Goal: Information Seeking & Learning: Check status

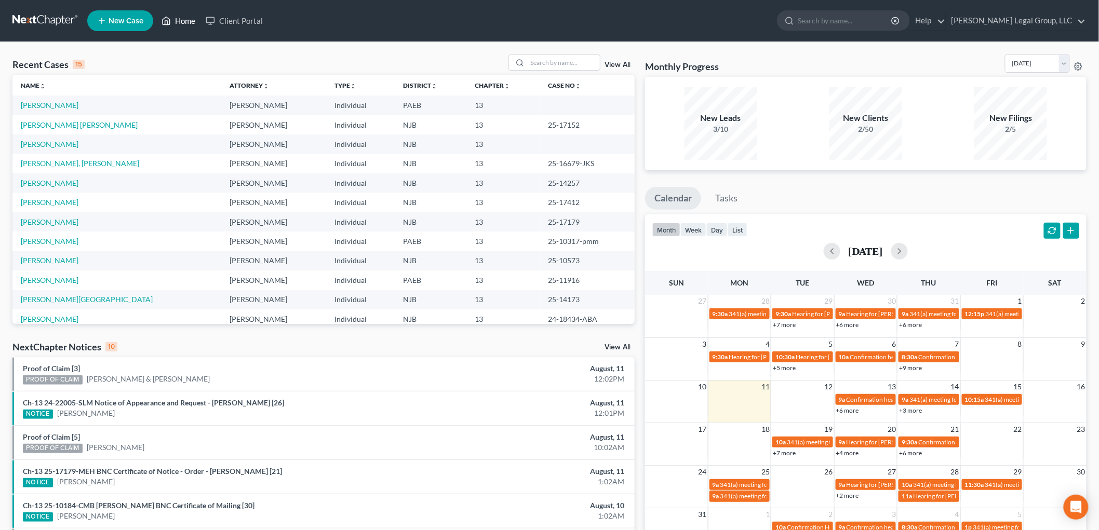
click at [173, 19] on link "Home" at bounding box center [178, 20] width 44 height 19
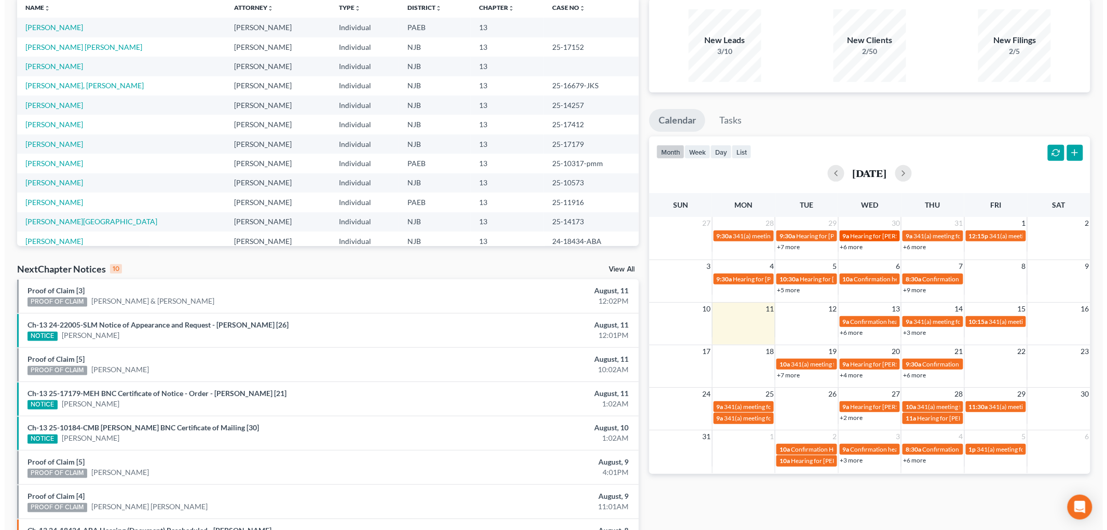
scroll to position [115, 0]
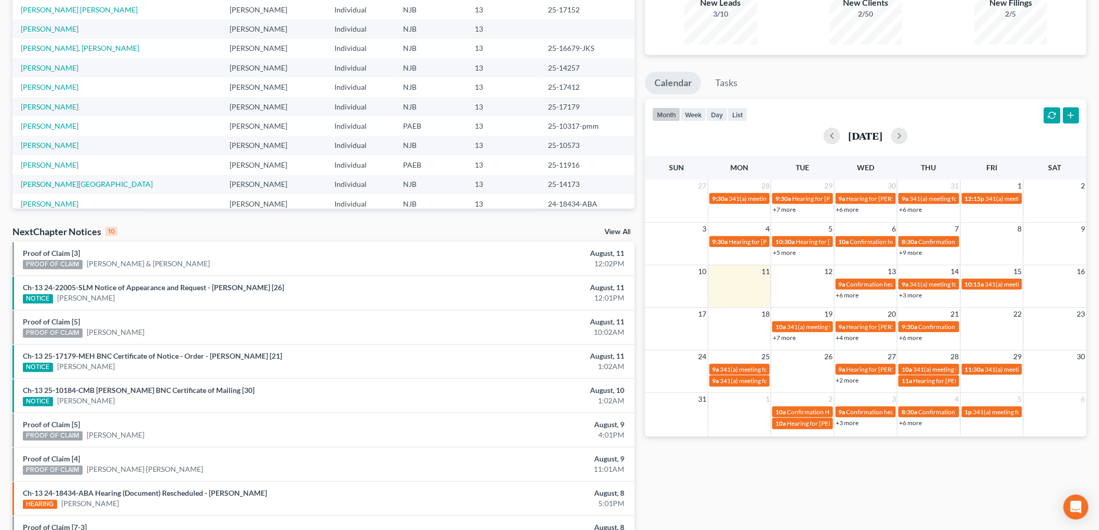
click at [859, 296] on div "+6 more" at bounding box center [865, 295] width 62 height 10
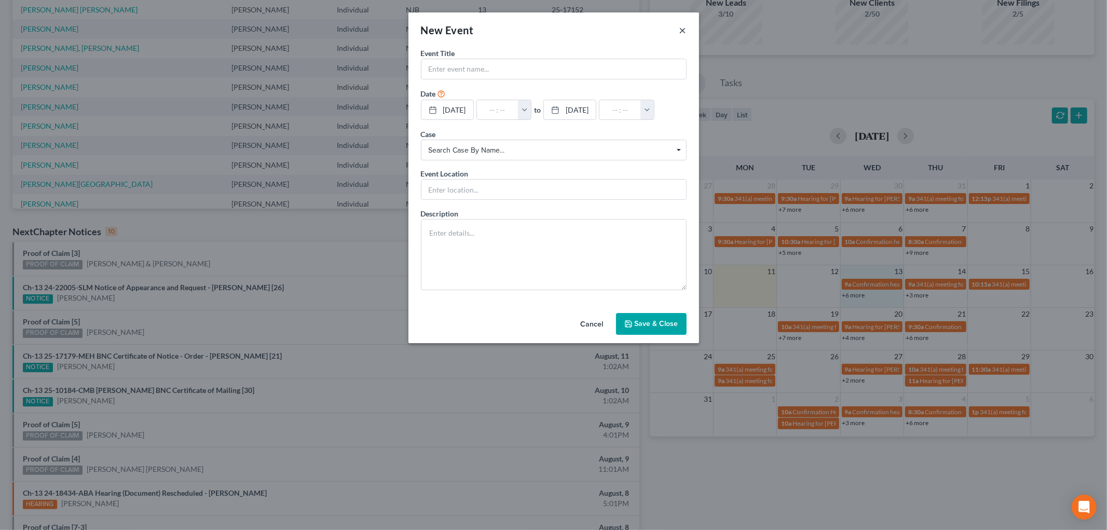
click at [682, 26] on button "×" at bounding box center [683, 30] width 7 height 12
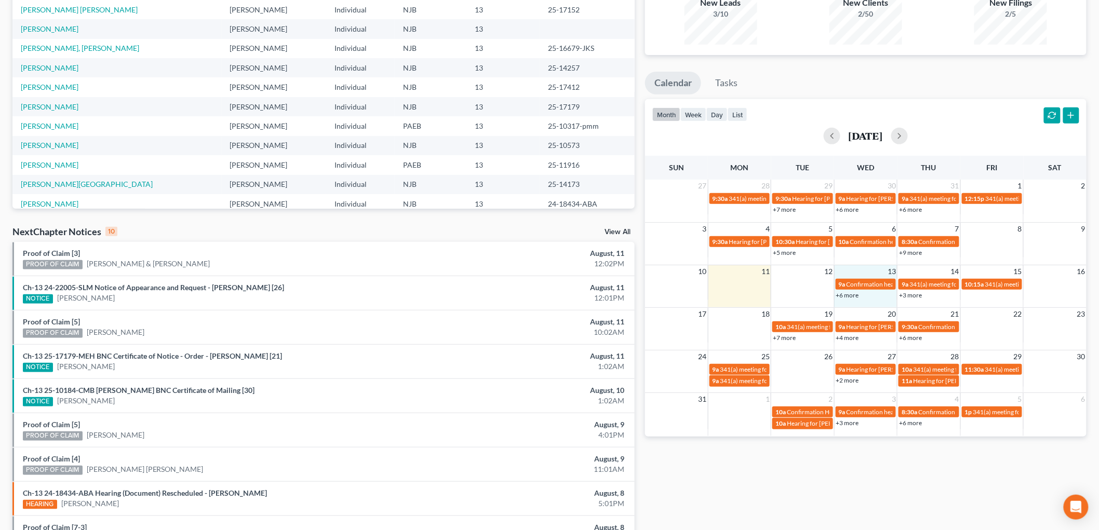
click at [853, 293] on link "+6 more" at bounding box center [847, 295] width 23 height 8
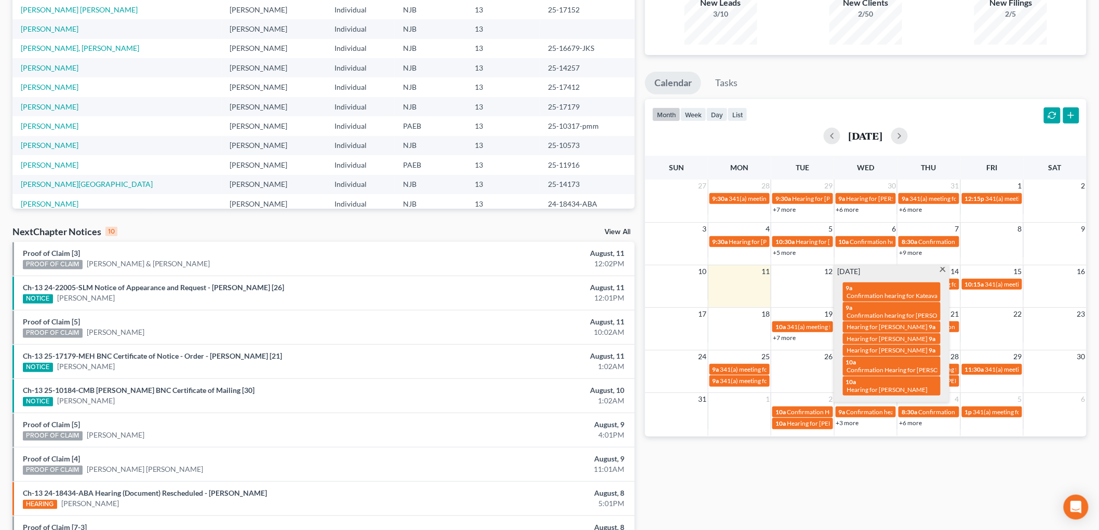
click at [942, 271] on span at bounding box center [943, 270] width 8 height 7
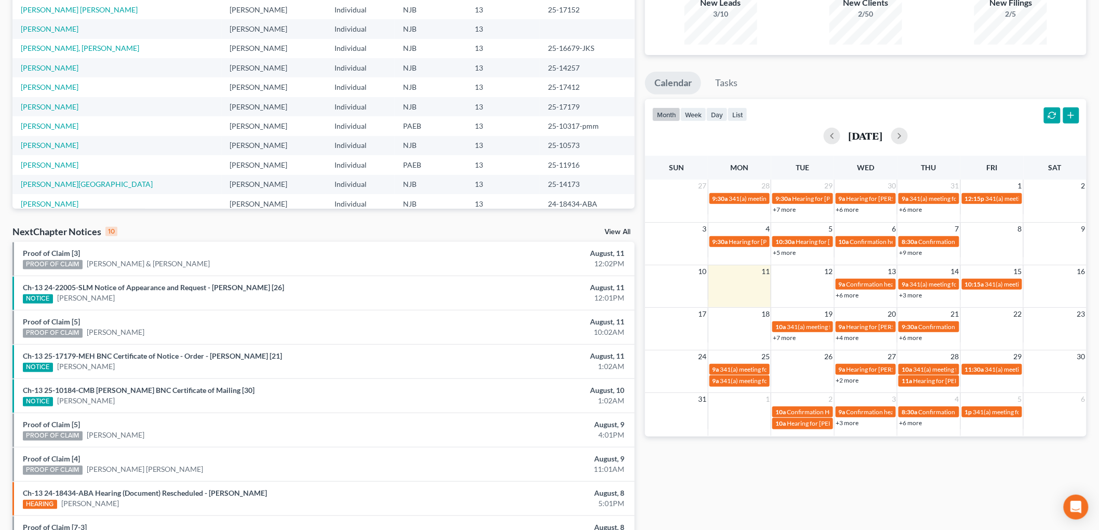
click at [916, 296] on link "+3 more" at bounding box center [910, 295] width 23 height 8
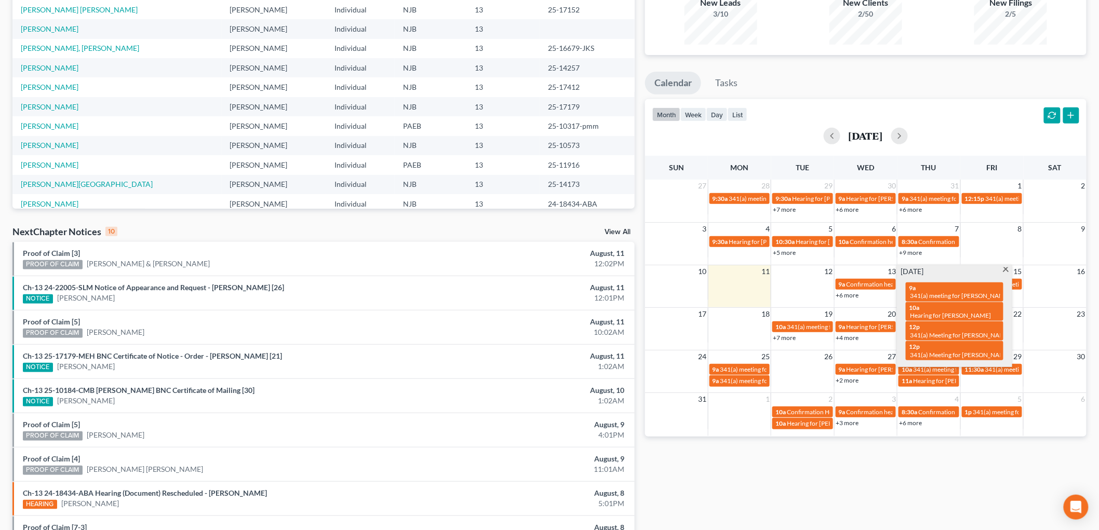
click at [1005, 272] on span at bounding box center [1006, 270] width 8 height 7
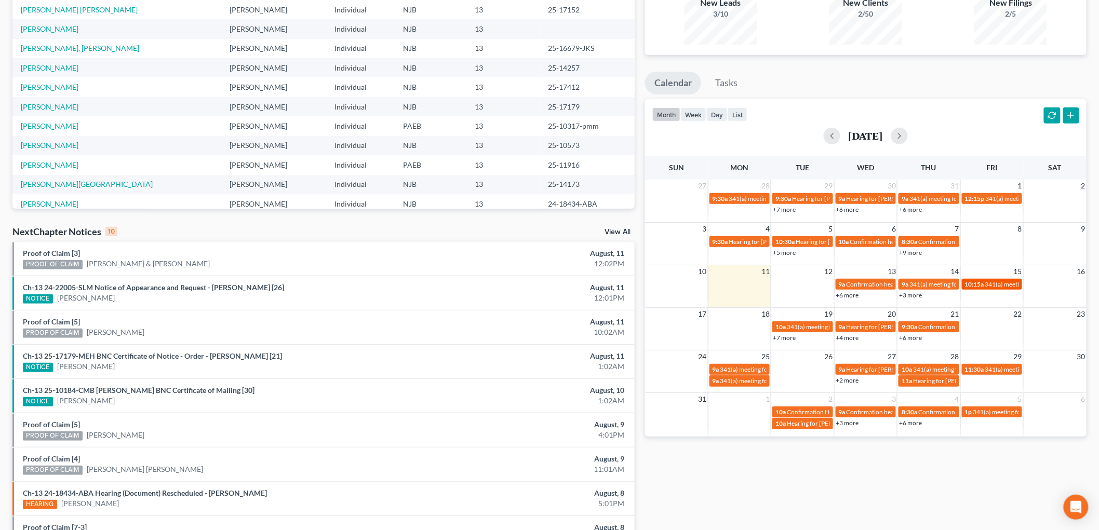
click at [983, 283] on span "10:15a" at bounding box center [974, 284] width 19 height 8
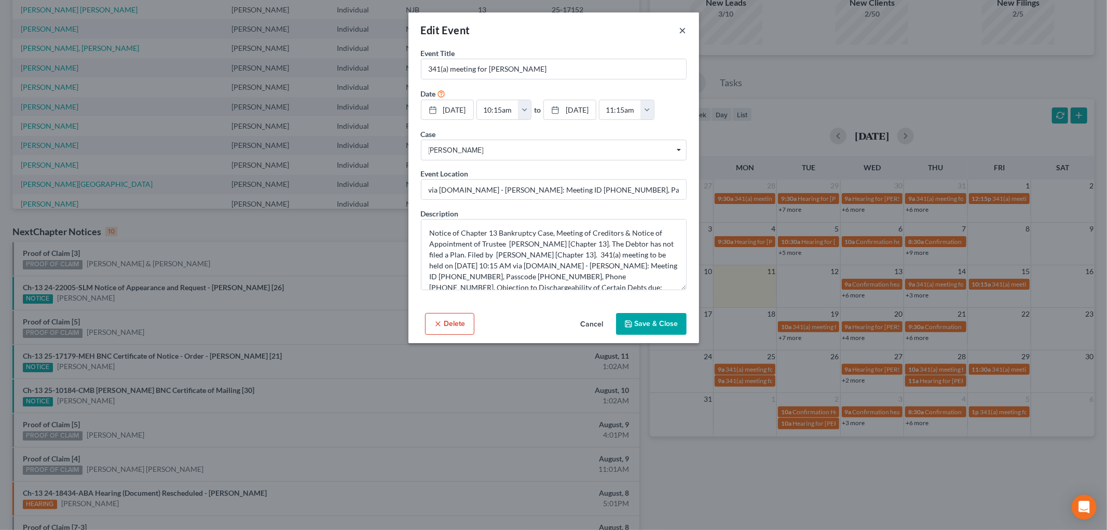
click at [682, 32] on button "×" at bounding box center [683, 30] width 7 height 12
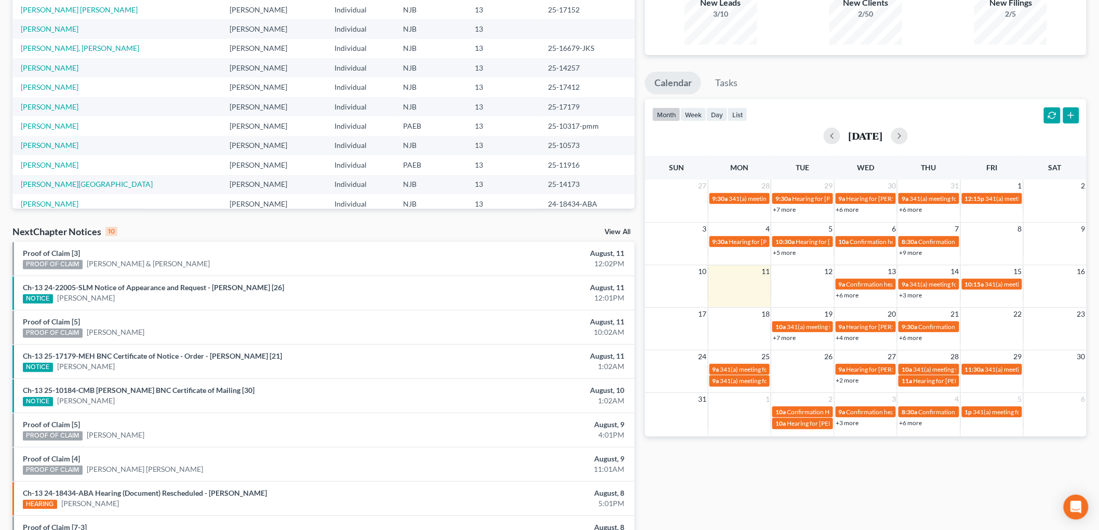
click at [780, 338] on link "+7 more" at bounding box center [784, 338] width 23 height 8
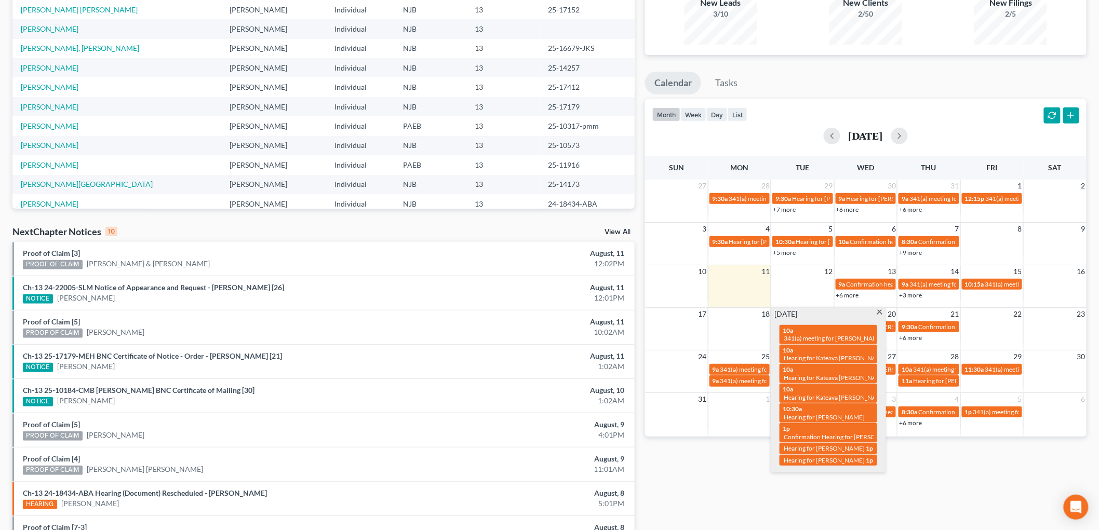
click at [880, 314] on span at bounding box center [879, 313] width 8 height 7
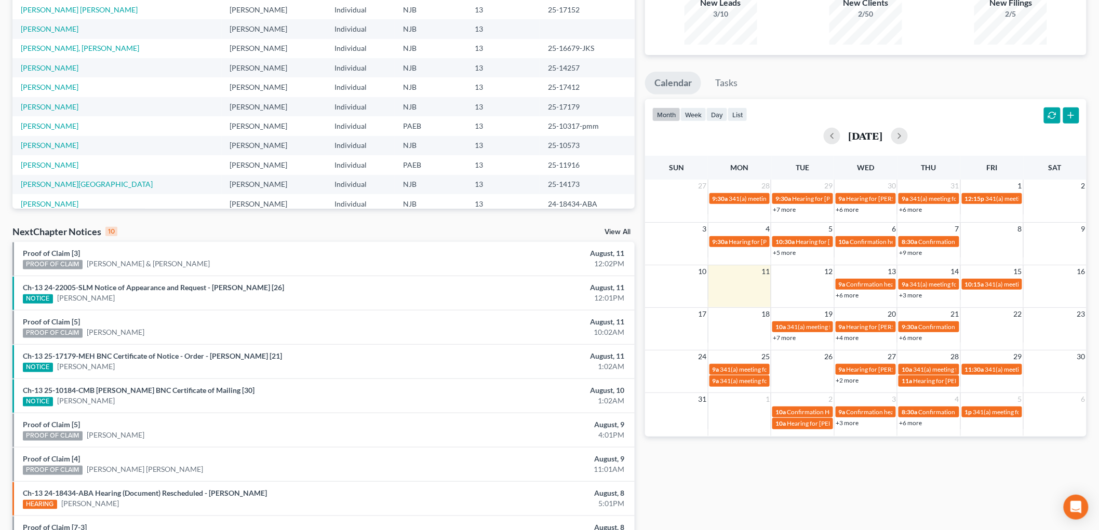
click at [857, 336] on link "+4 more" at bounding box center [847, 338] width 23 height 8
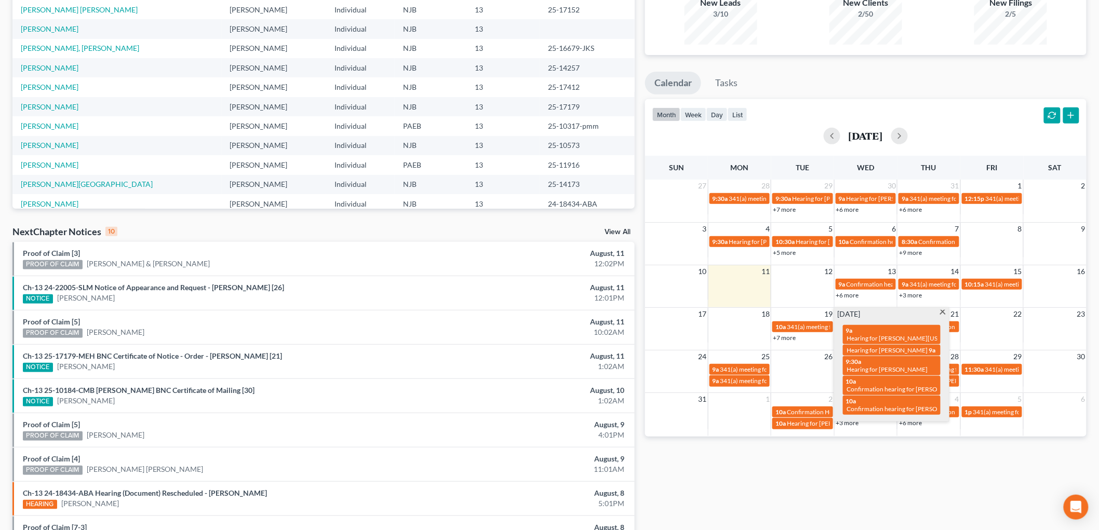
click at [944, 314] on span at bounding box center [943, 313] width 8 height 7
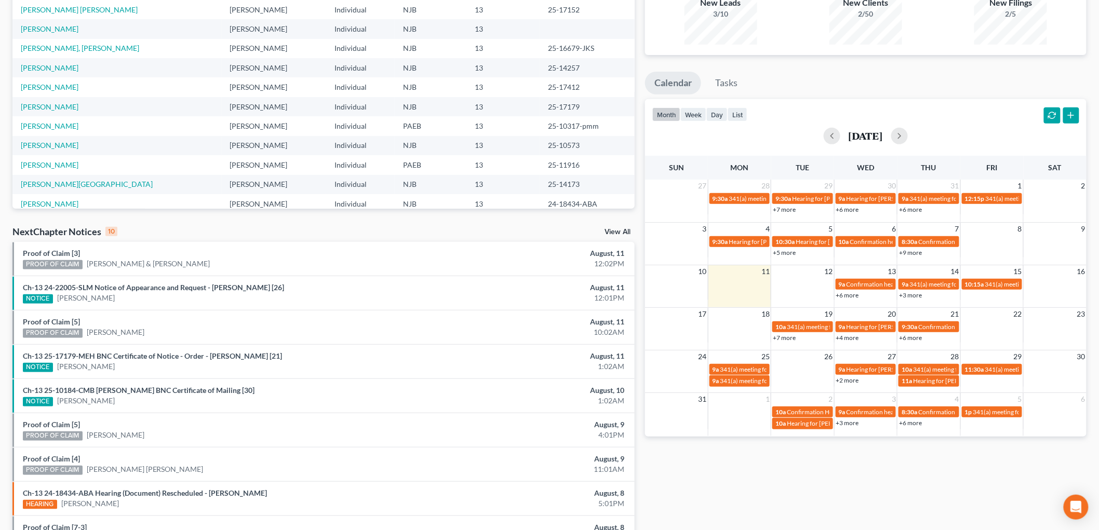
click at [916, 335] on link "+6 more" at bounding box center [910, 338] width 23 height 8
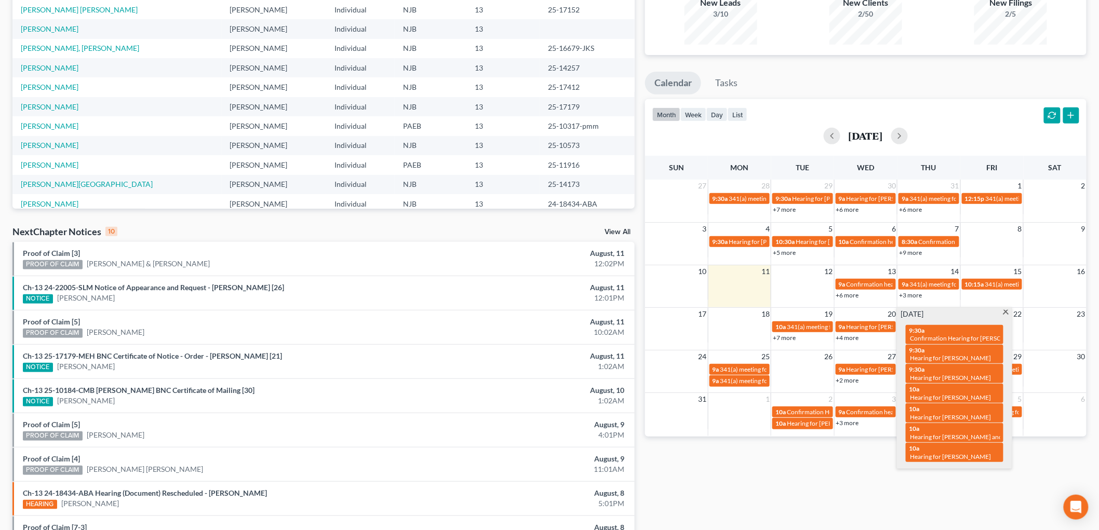
click at [1007, 310] on span at bounding box center [1006, 313] width 8 height 7
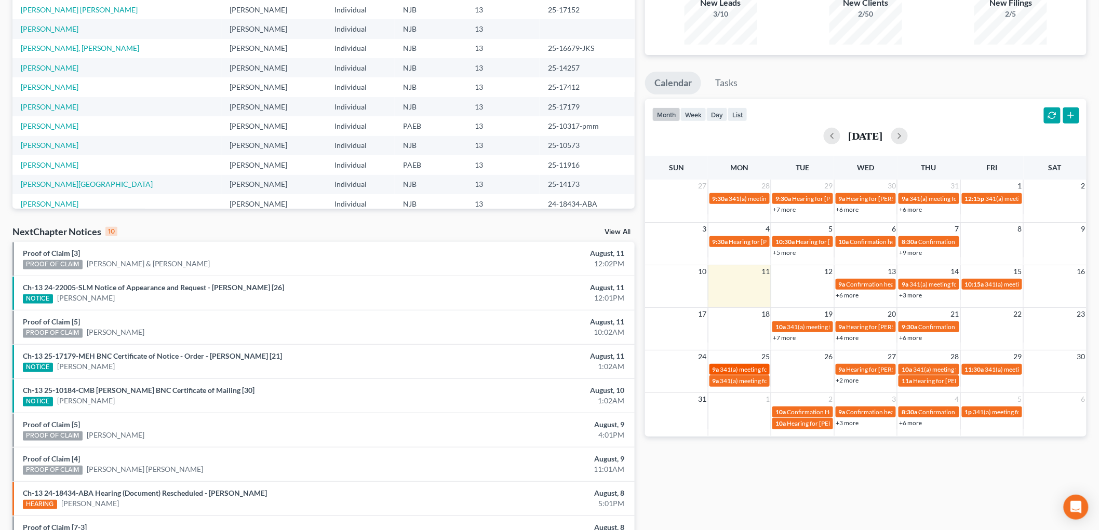
click at [753, 366] on span "341(a) meeting for [PERSON_NAME]" at bounding box center [770, 370] width 100 height 8
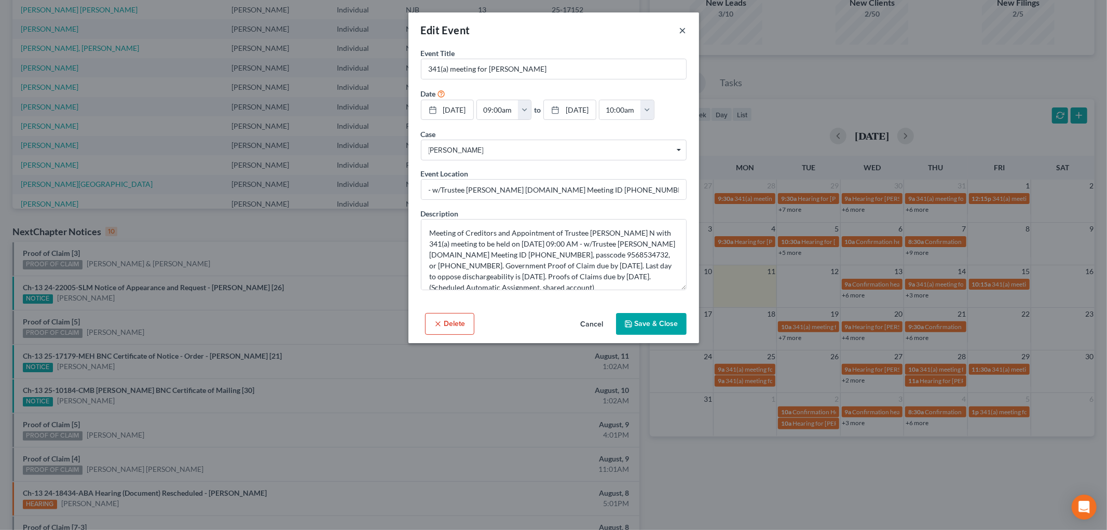
click at [685, 29] on button "×" at bounding box center [683, 30] width 7 height 12
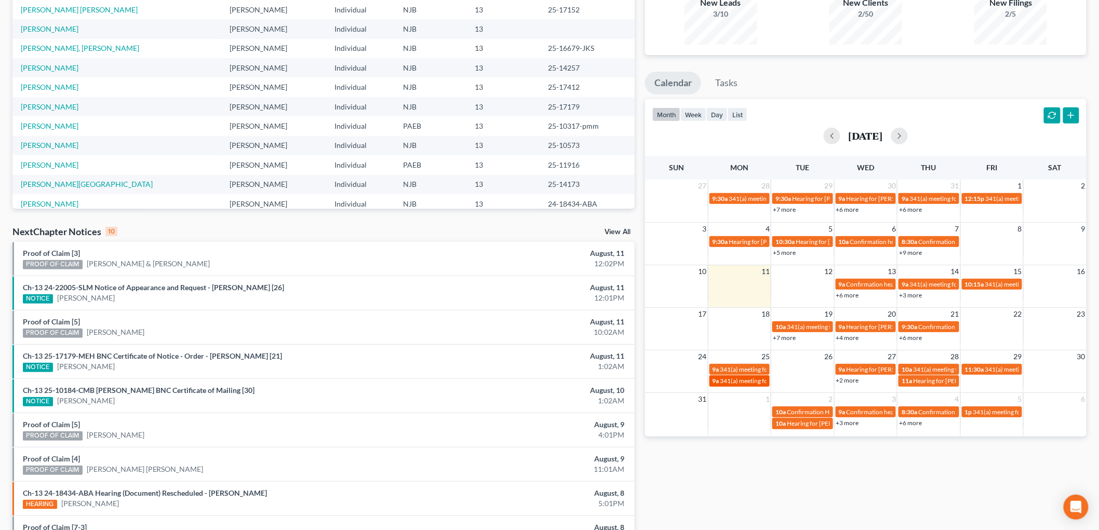
click at [743, 378] on span "341(a) meeting for [PERSON_NAME]" at bounding box center [770, 381] width 100 height 8
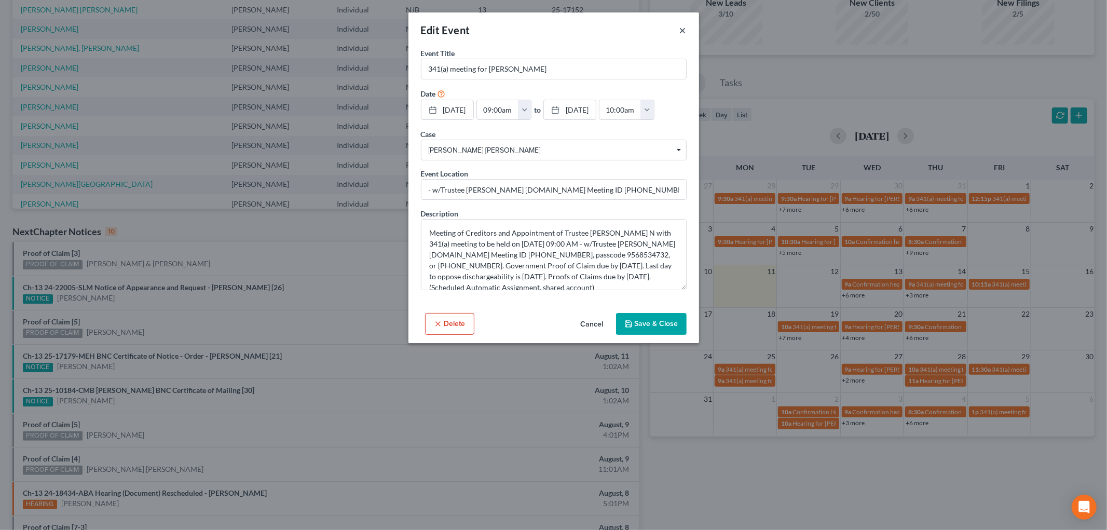
click at [685, 29] on button "×" at bounding box center [683, 30] width 7 height 12
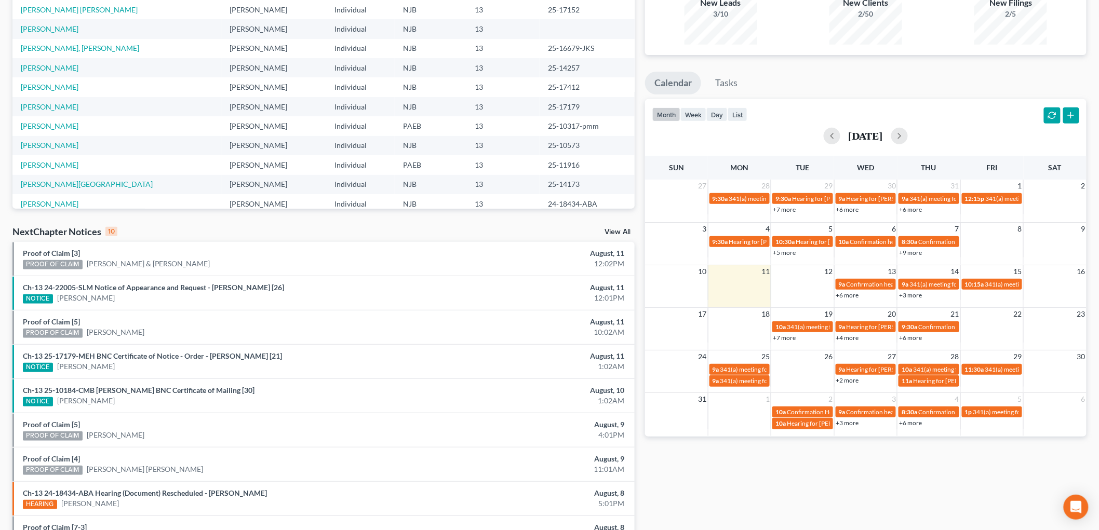
click at [855, 380] on link "+2 more" at bounding box center [847, 380] width 23 height 8
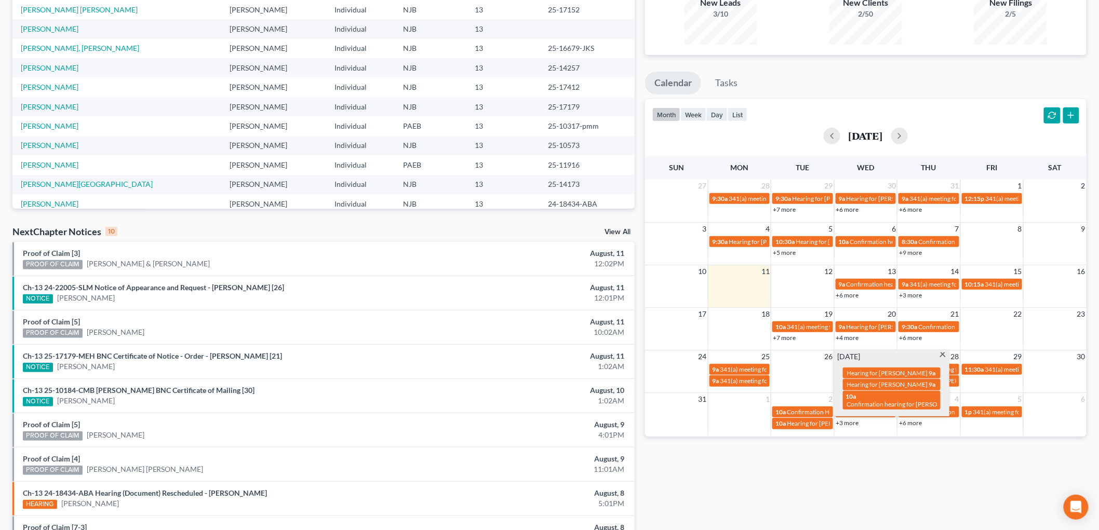
click at [942, 357] on span at bounding box center [943, 356] width 8 height 7
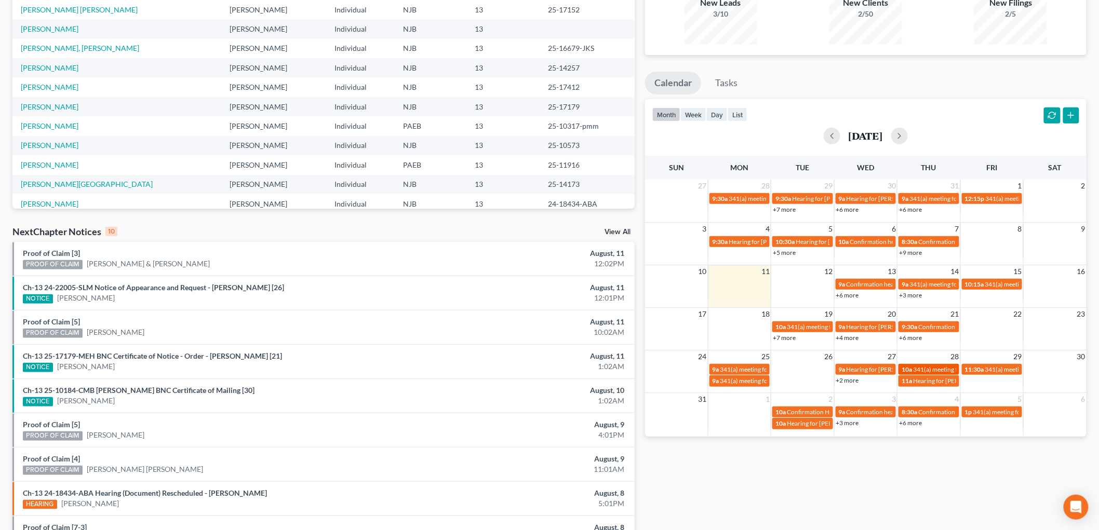
click at [941, 370] on span "341(a) meeting for [PERSON_NAME]" at bounding box center [963, 370] width 100 height 8
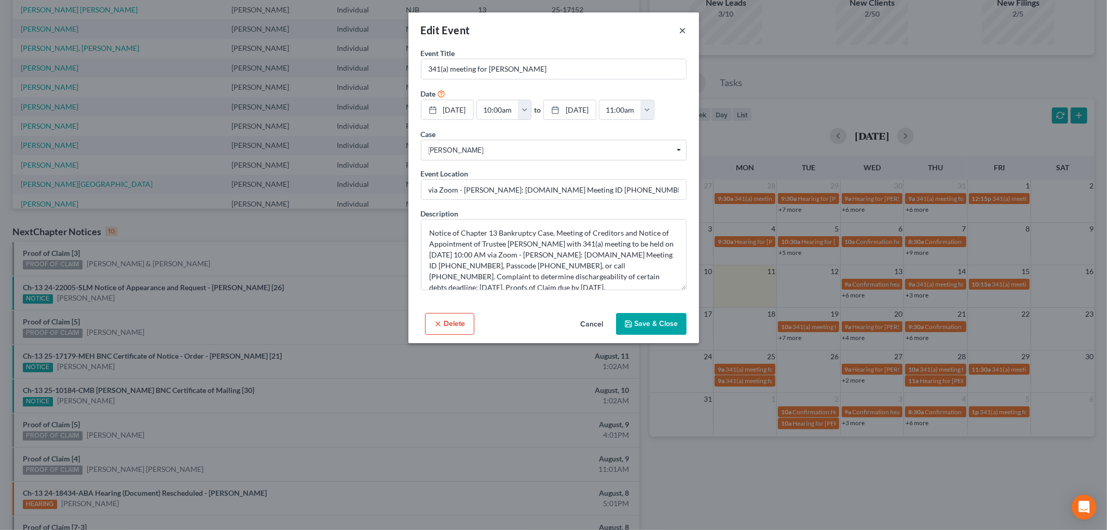
click at [682, 28] on button "×" at bounding box center [683, 30] width 7 height 12
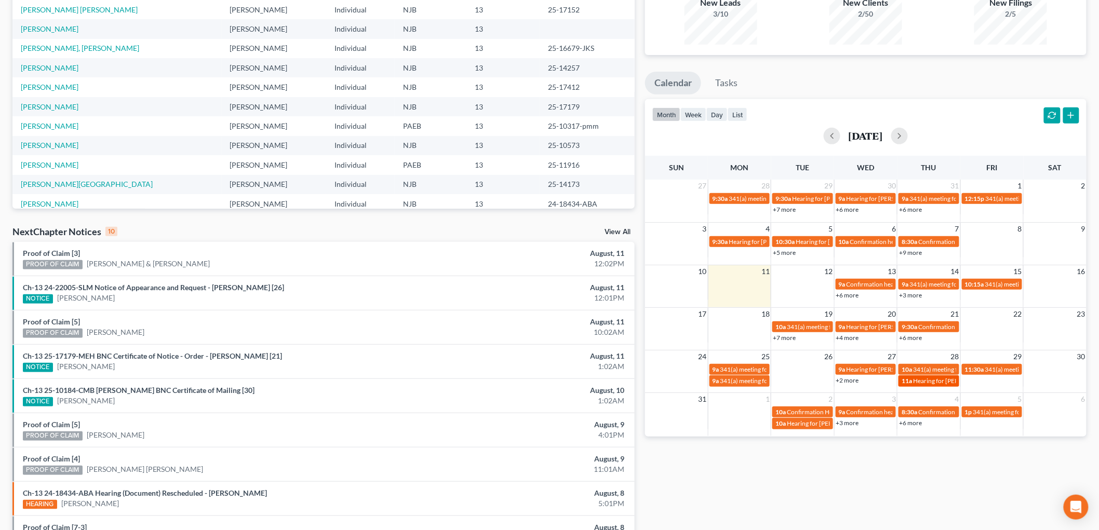
click at [950, 385] on link "11a Hearing for [PERSON_NAME]" at bounding box center [928, 380] width 60 height 11
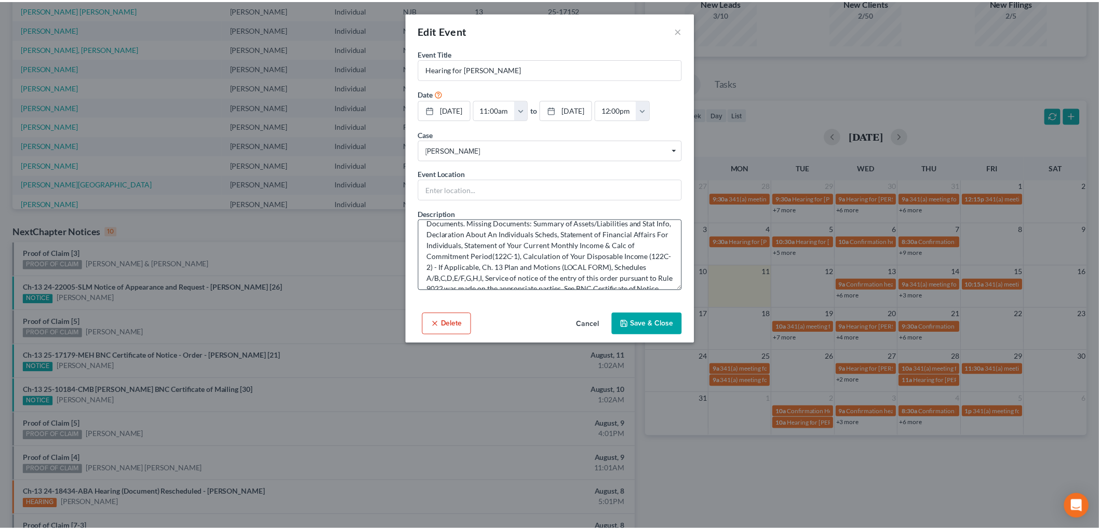
scroll to position [58, 0]
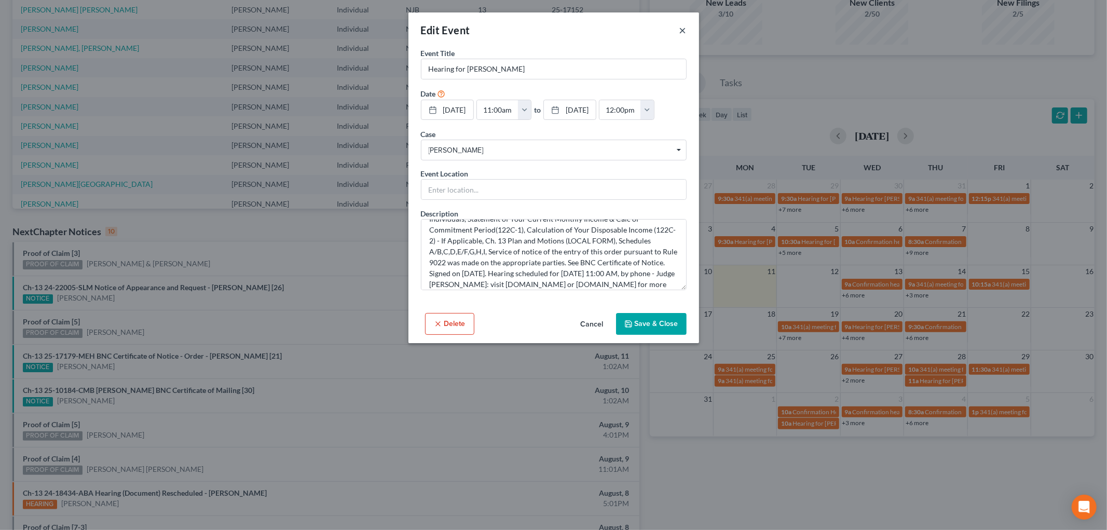
click at [681, 30] on button "×" at bounding box center [683, 30] width 7 height 12
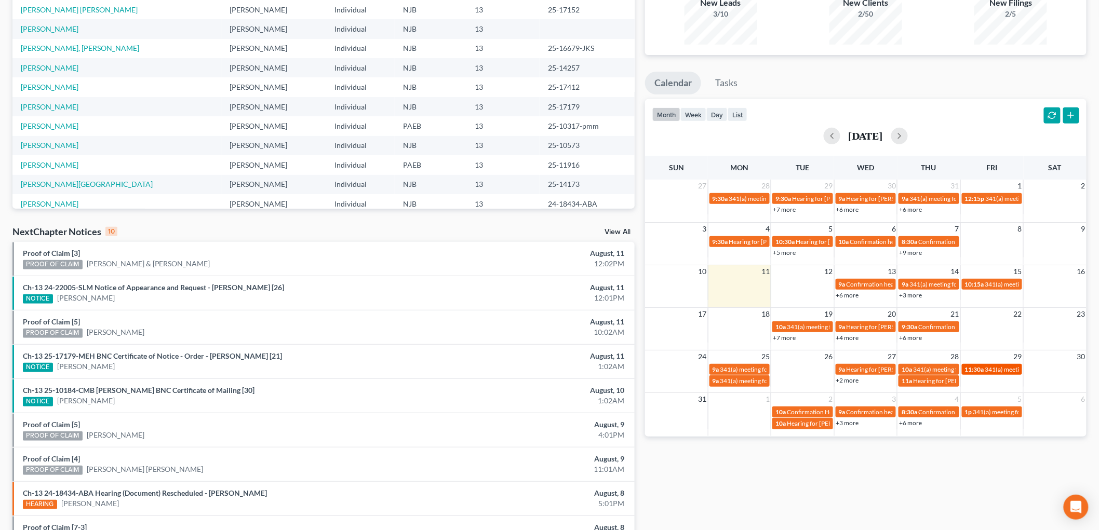
click at [1008, 366] on span "341(a) meeting for [PERSON_NAME]" at bounding box center [1035, 370] width 100 height 8
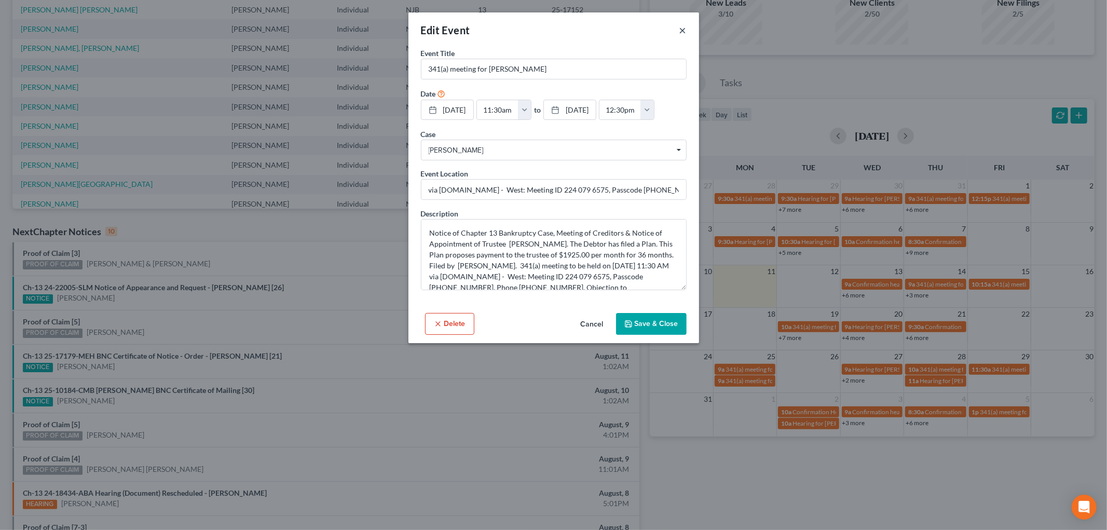
click at [684, 28] on button "×" at bounding box center [683, 30] width 7 height 12
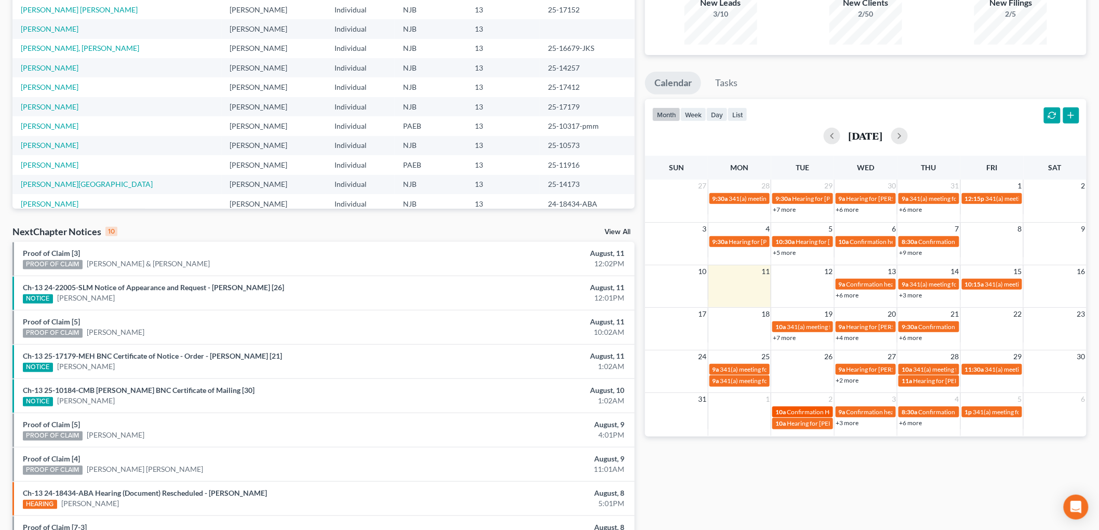
click at [820, 413] on span "Confirmation Hearing for [PERSON_NAME] [PERSON_NAME]" at bounding box center [871, 412] width 169 height 8
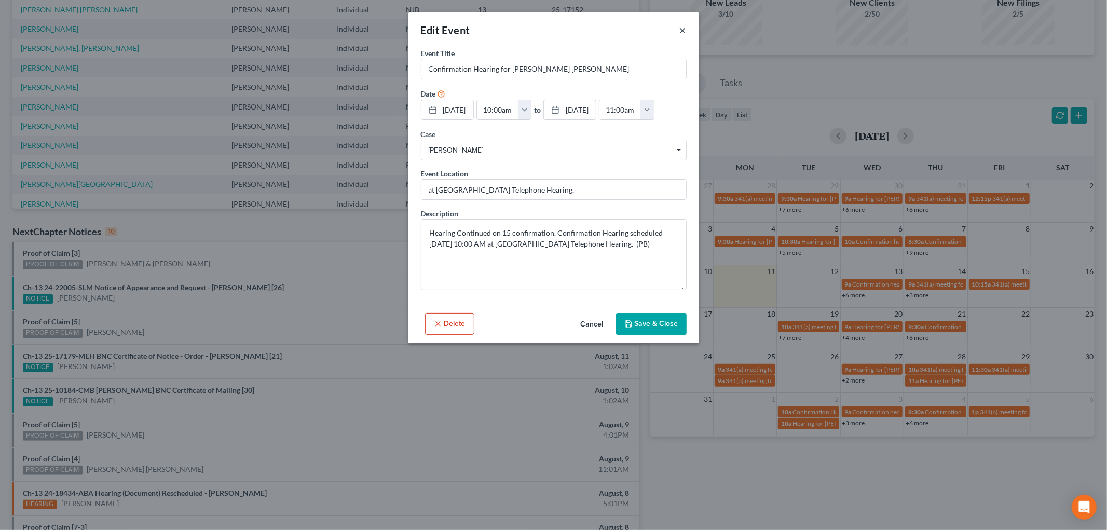
click at [683, 27] on button "×" at bounding box center [683, 30] width 7 height 12
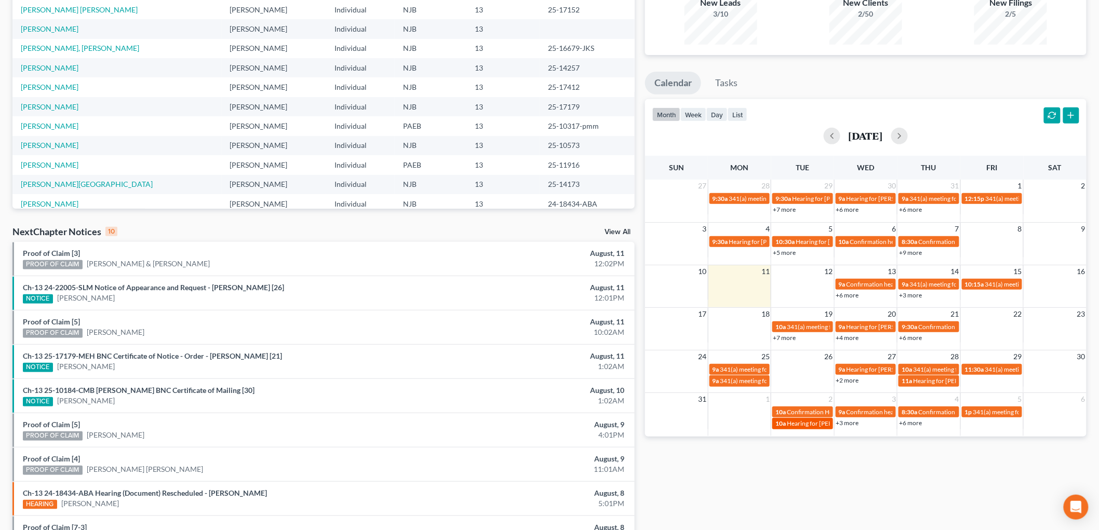
click at [818, 424] on span "Hearing for [PERSON_NAME]" at bounding box center [827, 424] width 81 height 8
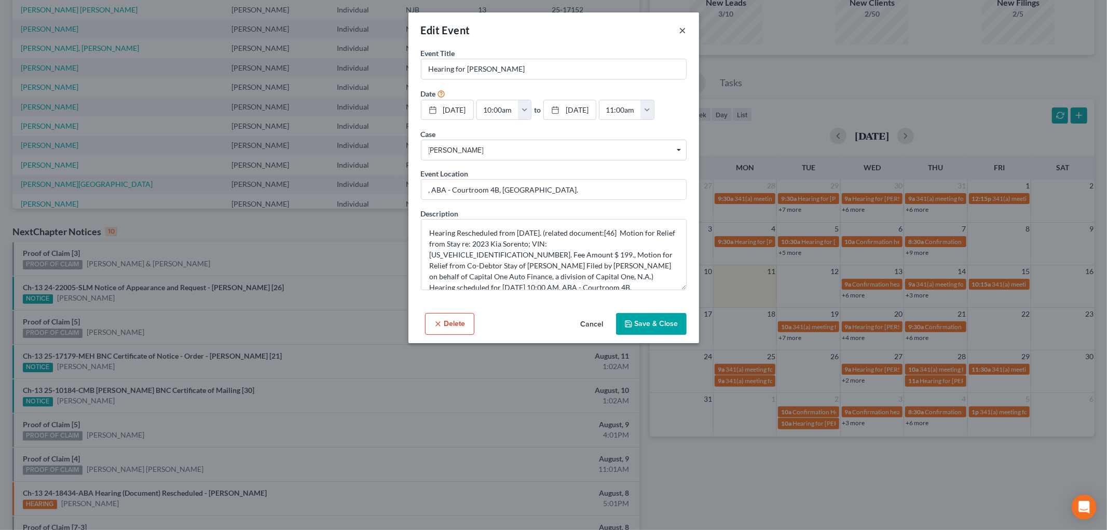
click at [686, 32] on button "×" at bounding box center [683, 30] width 7 height 12
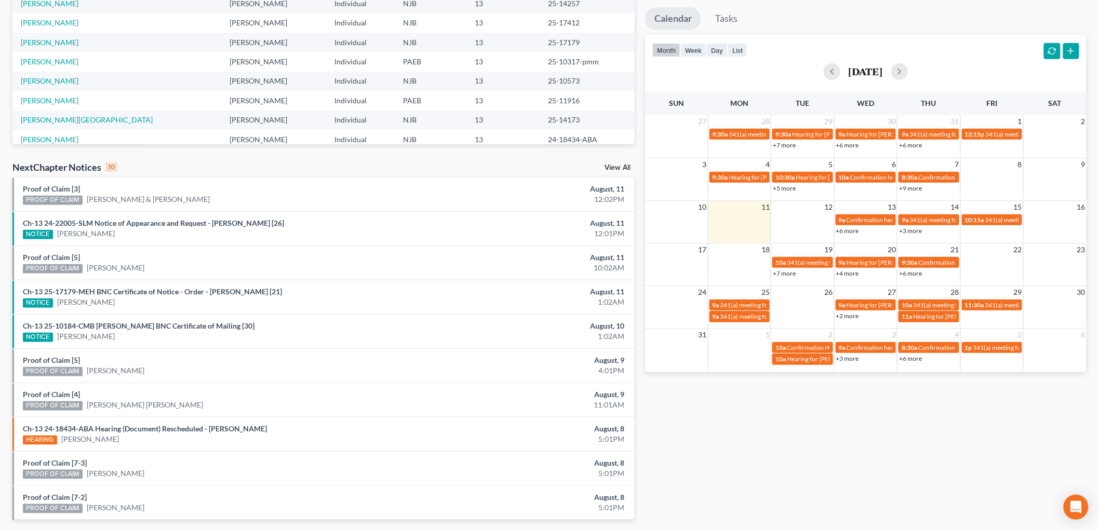
scroll to position [213, 0]
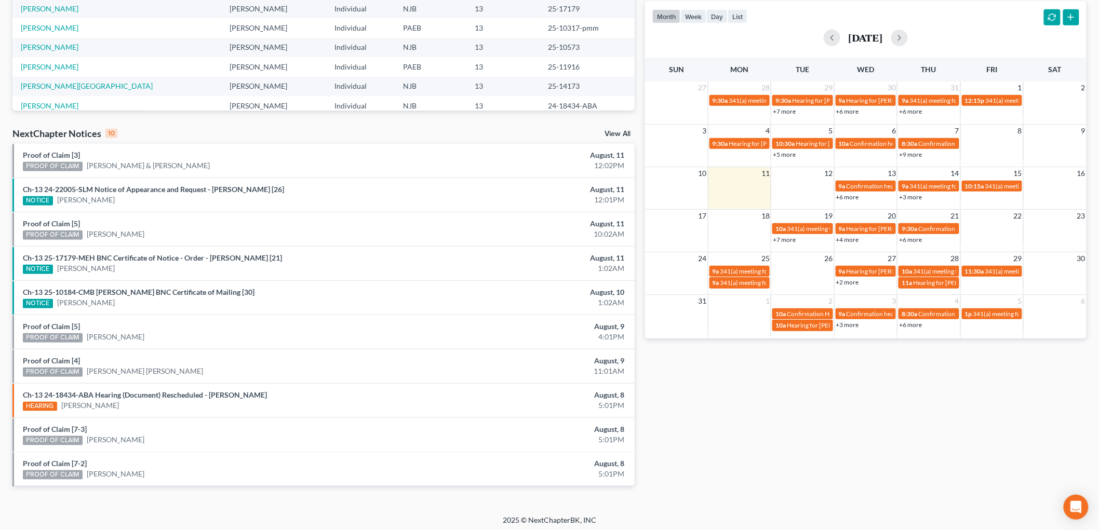
click at [849, 327] on link "+3 more" at bounding box center [847, 325] width 23 height 8
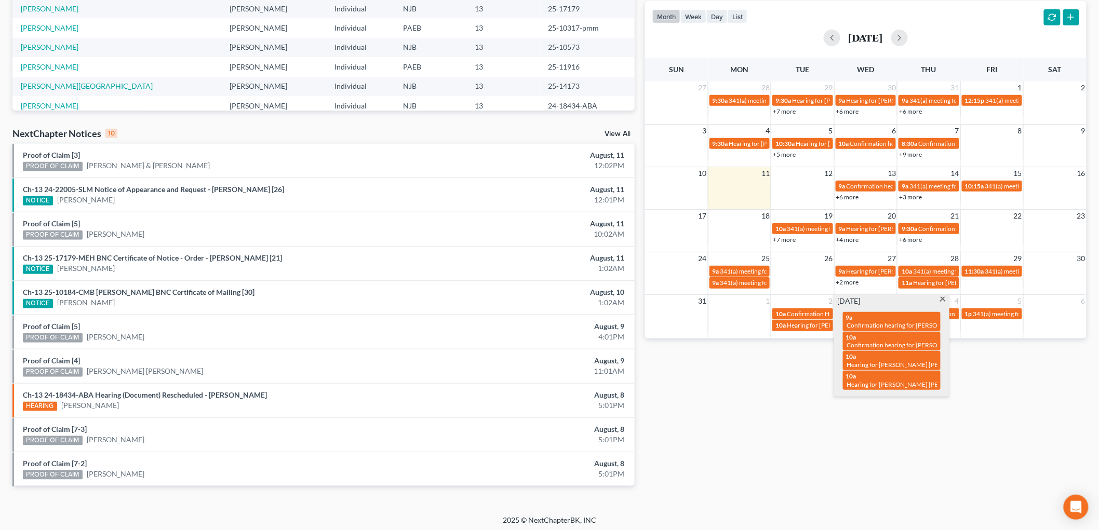
click at [943, 302] on span at bounding box center [943, 300] width 8 height 7
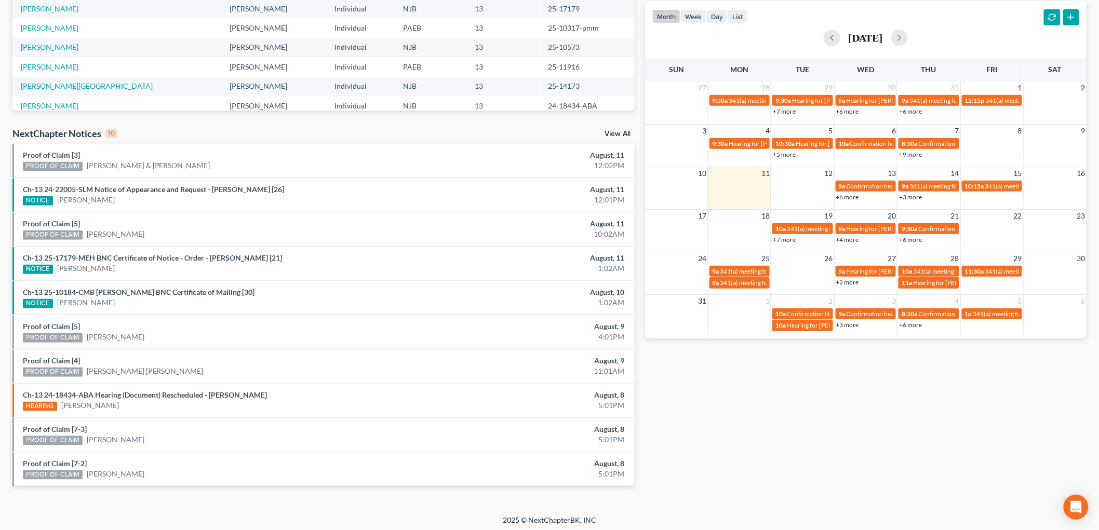
click at [906, 326] on link "+6 more" at bounding box center [910, 325] width 23 height 8
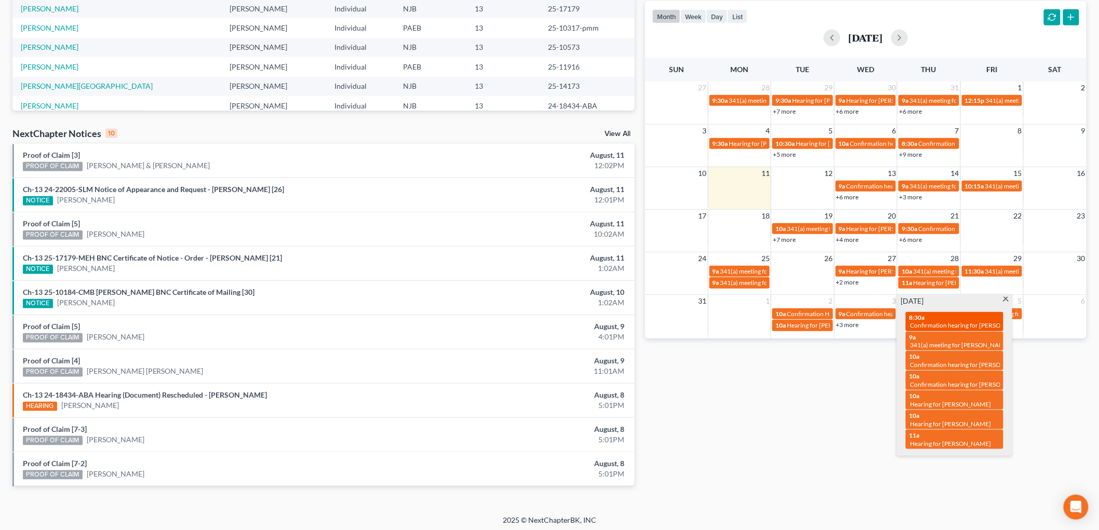
click at [974, 322] on span "Confirmation hearing for [PERSON_NAME]" at bounding box center [969, 325] width 118 height 8
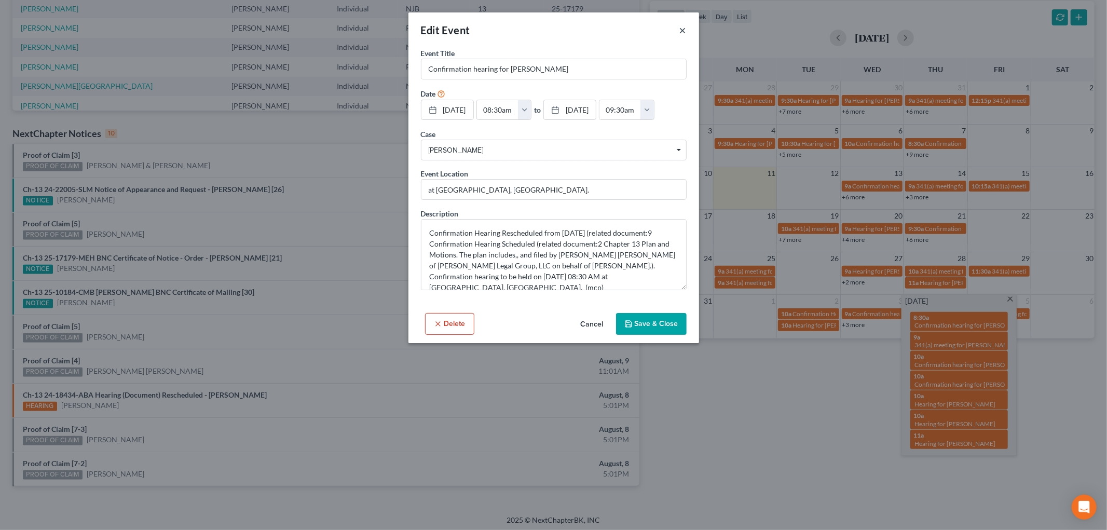
click at [683, 32] on button "×" at bounding box center [683, 30] width 7 height 12
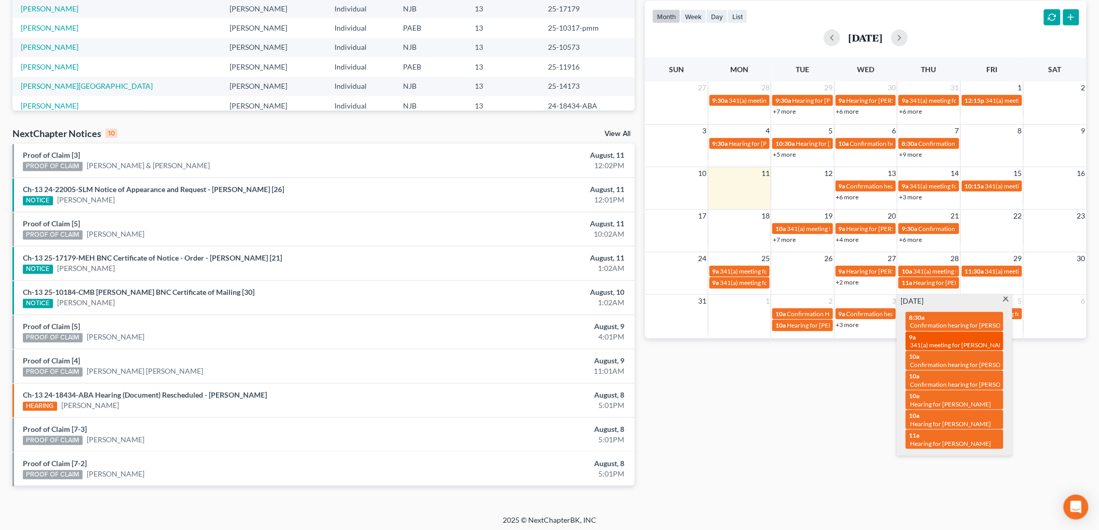
click at [957, 342] on span "341(a) meeting for [PERSON_NAME]" at bounding box center [960, 345] width 100 height 8
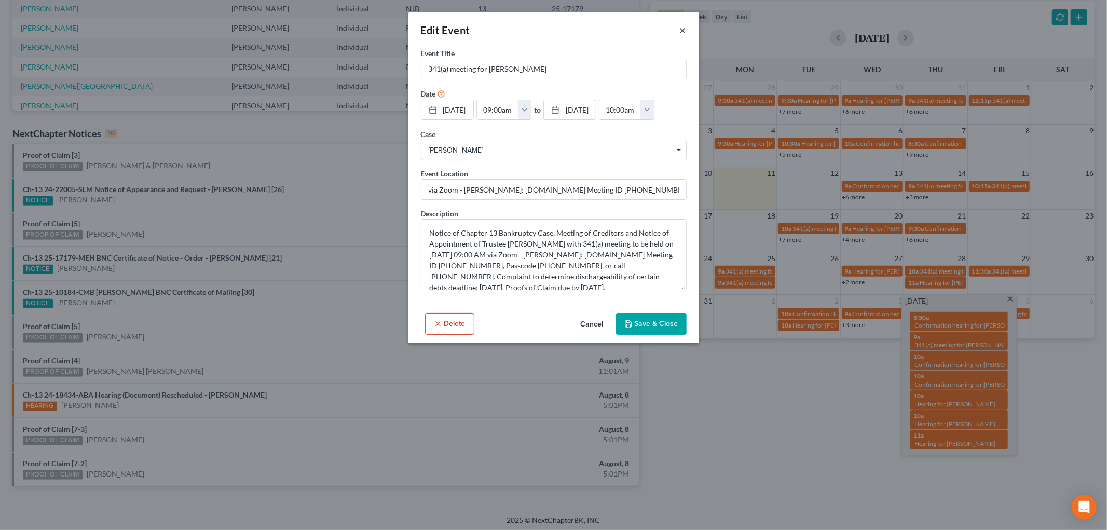
click at [683, 29] on button "×" at bounding box center [683, 30] width 7 height 12
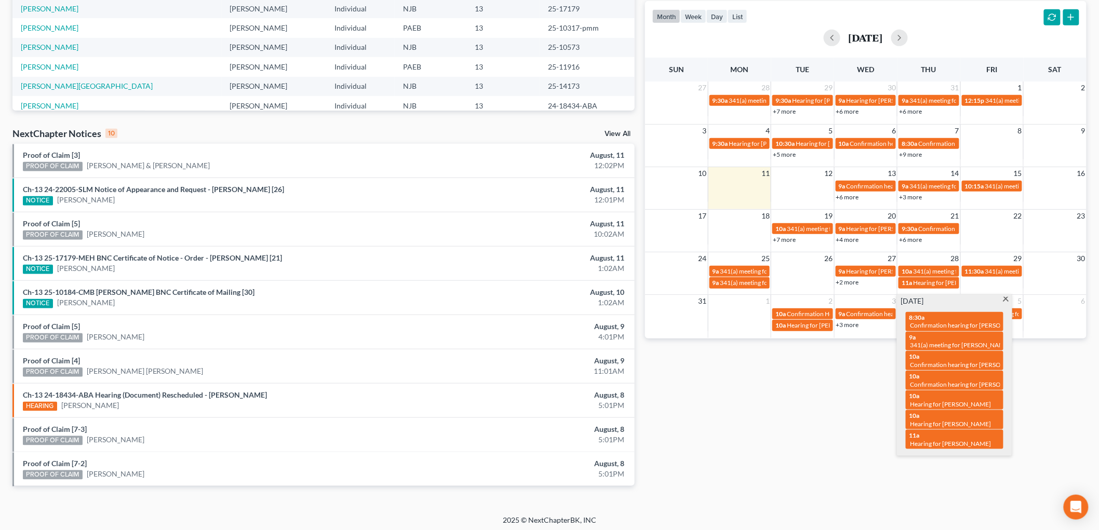
click at [1006, 300] on span at bounding box center [1006, 300] width 8 height 7
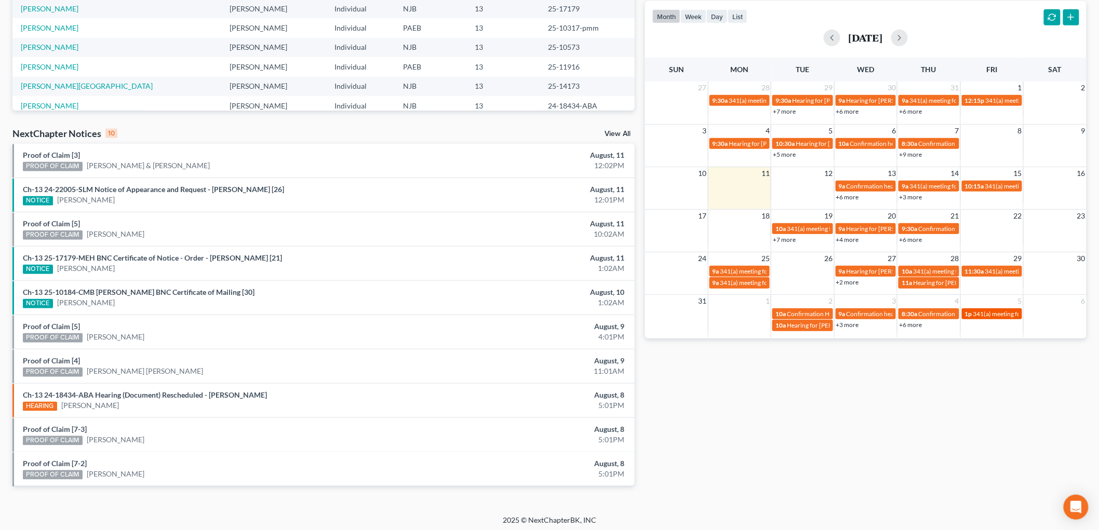
click at [994, 308] on link "1p 341(a) meeting for [PERSON_NAME]" at bounding box center [992, 313] width 60 height 11
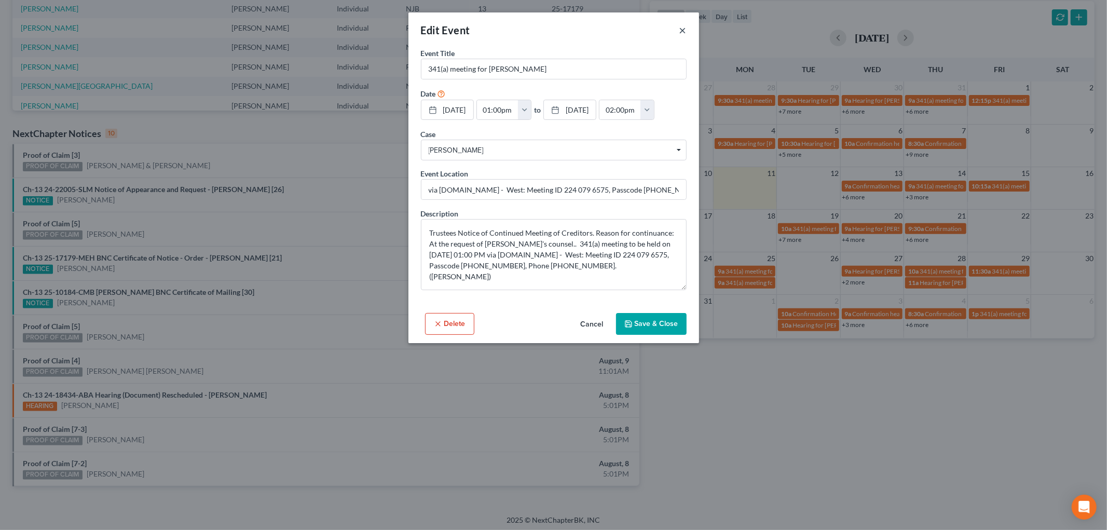
click at [683, 29] on button "×" at bounding box center [683, 30] width 7 height 12
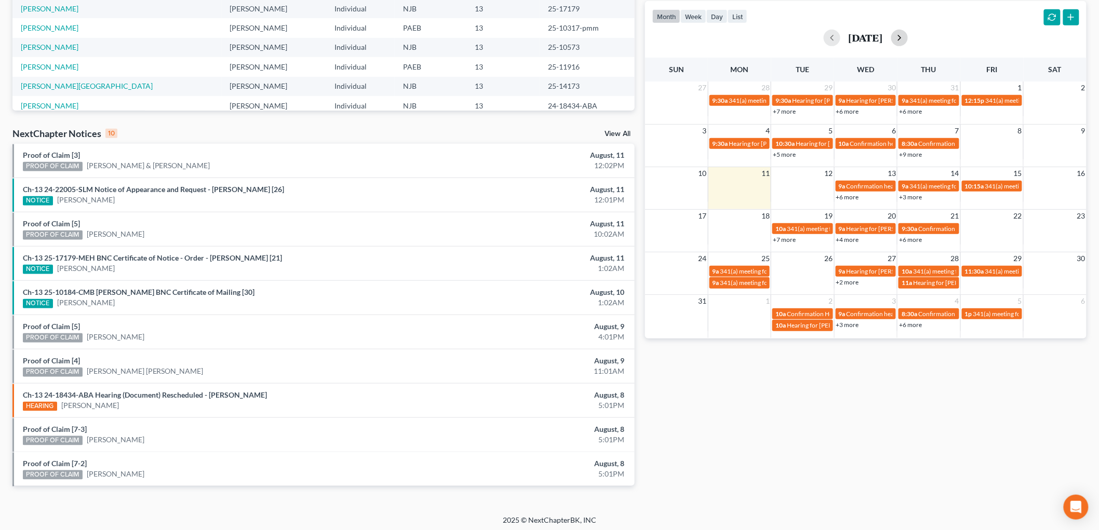
click at [908, 42] on button "button" at bounding box center [899, 38] width 17 height 17
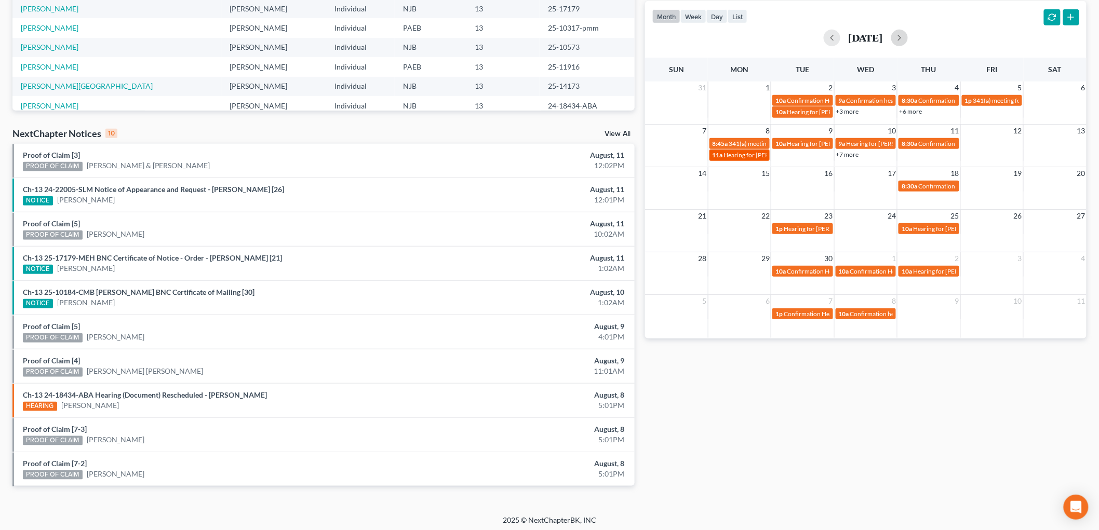
click at [743, 156] on span "Hearing for [PERSON_NAME]" at bounding box center [764, 155] width 81 height 8
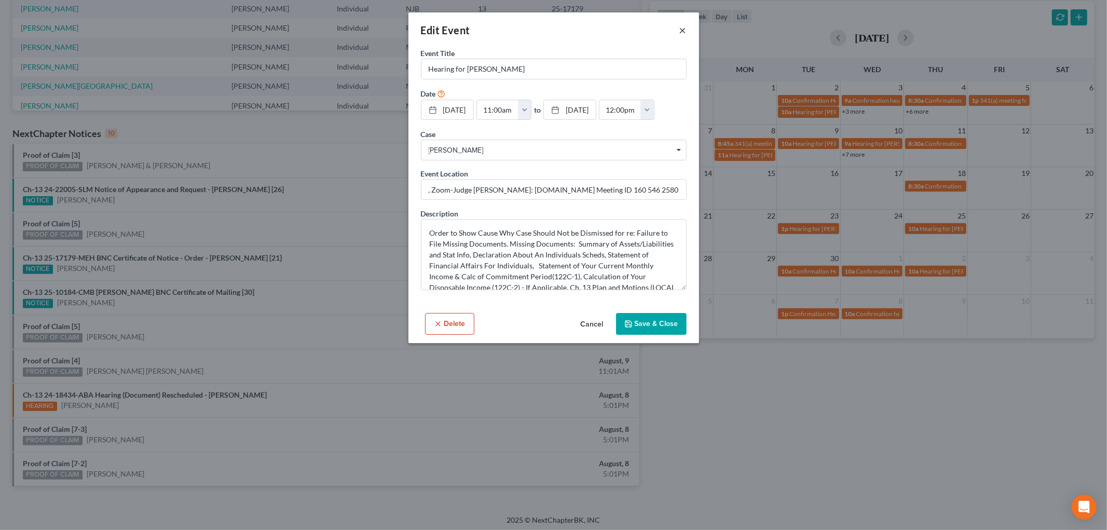
click at [682, 28] on button "×" at bounding box center [683, 30] width 7 height 12
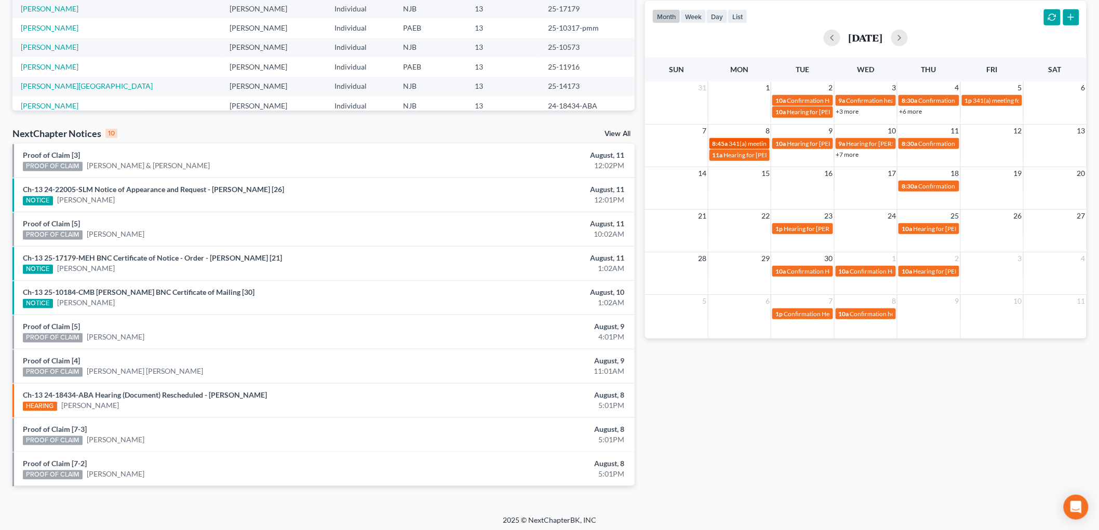
click at [764, 138] on link "8:45a 341(a) meeting for [PERSON_NAME]" at bounding box center [739, 143] width 60 height 11
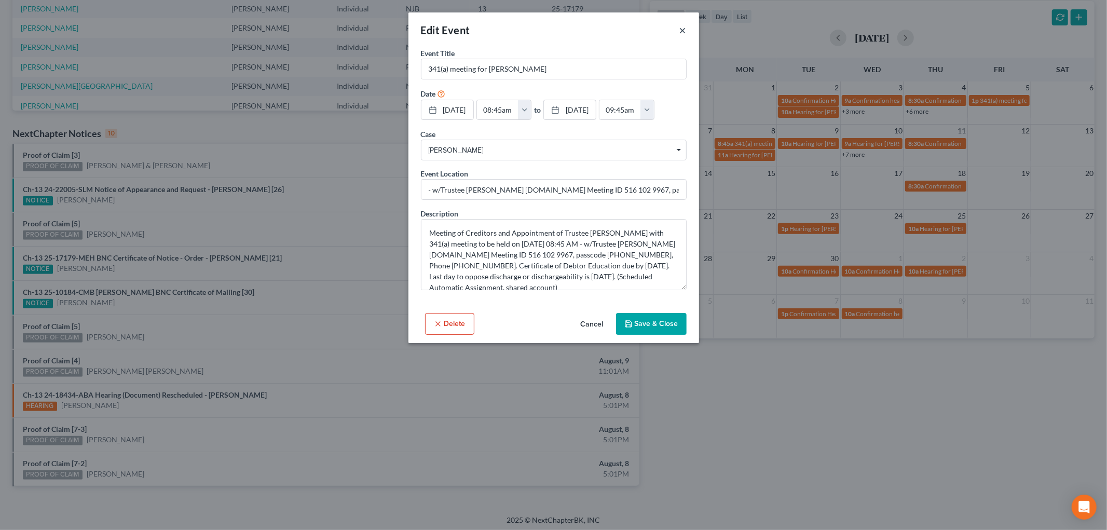
click at [681, 26] on button "×" at bounding box center [683, 30] width 7 height 12
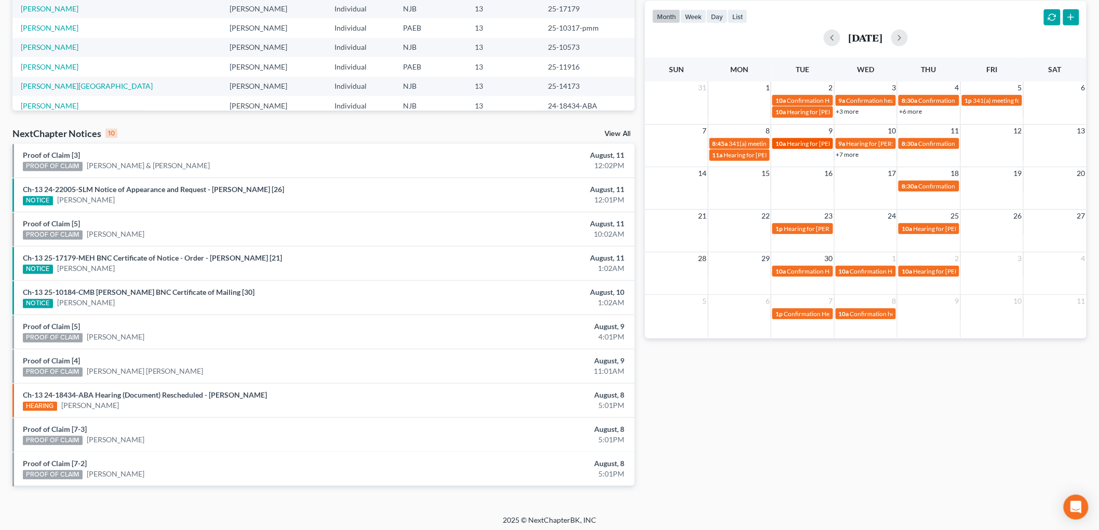
click at [802, 143] on span "Hearing for [PERSON_NAME]" at bounding box center [827, 144] width 81 height 8
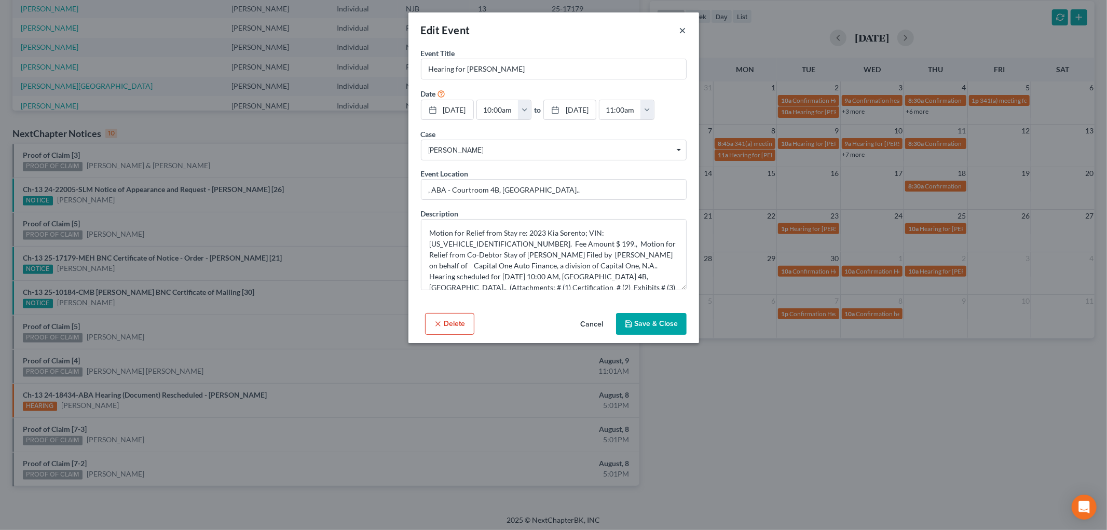
click at [684, 32] on button "×" at bounding box center [683, 30] width 7 height 12
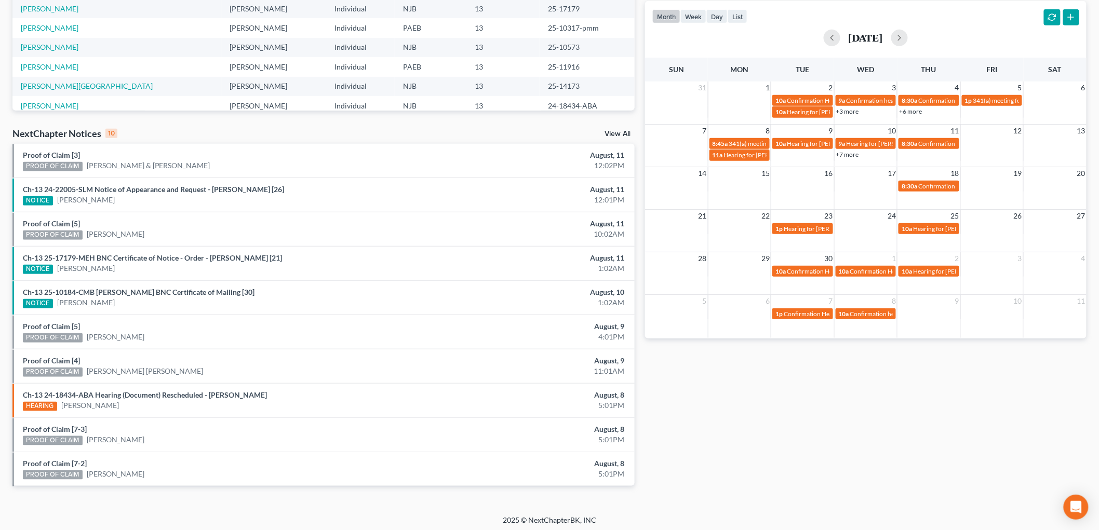
click at [853, 154] on link "+7 more" at bounding box center [847, 155] width 23 height 8
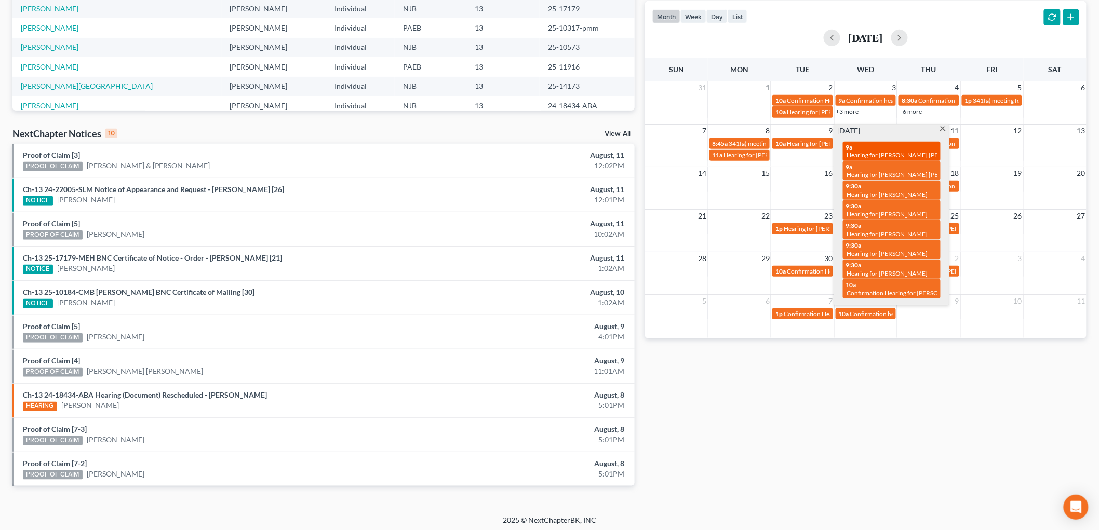
click at [876, 151] on span "Hearing for [PERSON_NAME] [PERSON_NAME]" at bounding box center [912, 155] width 131 height 8
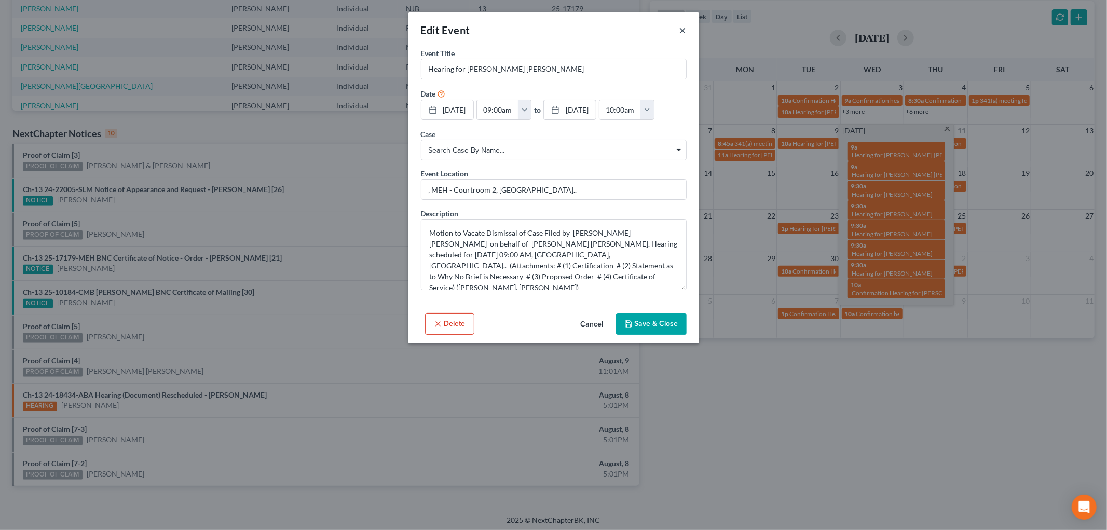
click at [682, 32] on button "×" at bounding box center [683, 30] width 7 height 12
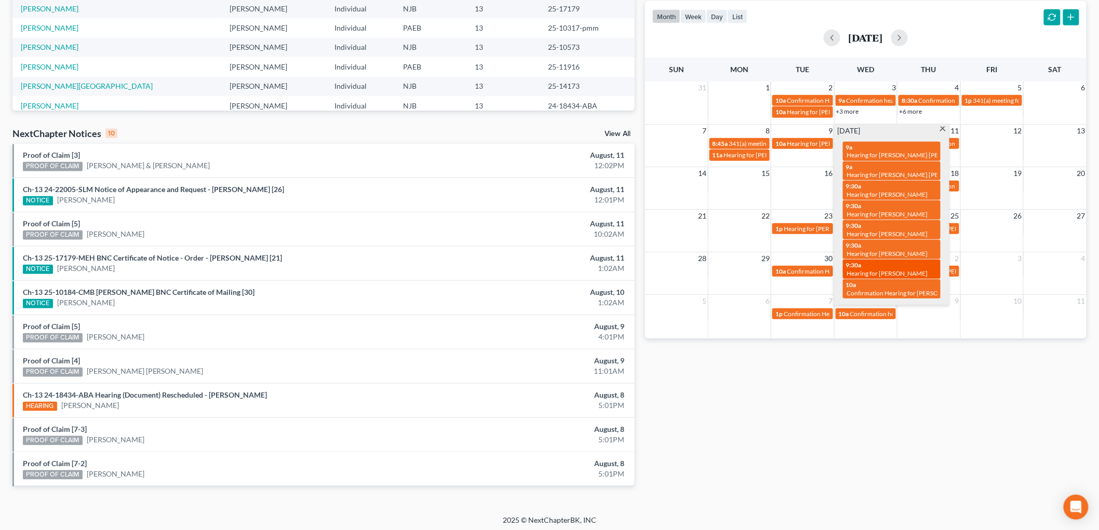
click at [904, 269] on span "Hearing for [PERSON_NAME]" at bounding box center [887, 273] width 81 height 8
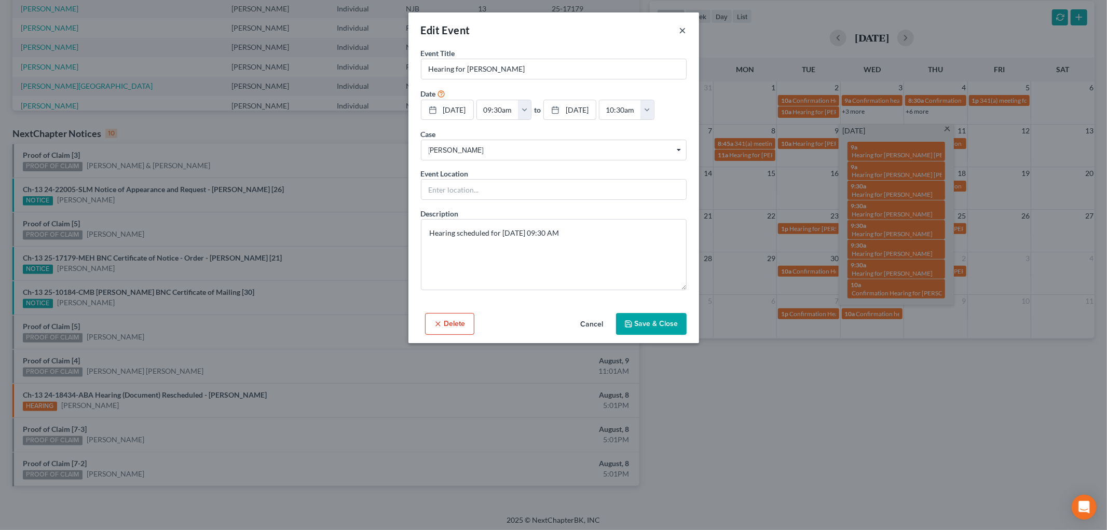
click at [683, 30] on button "×" at bounding box center [683, 30] width 7 height 12
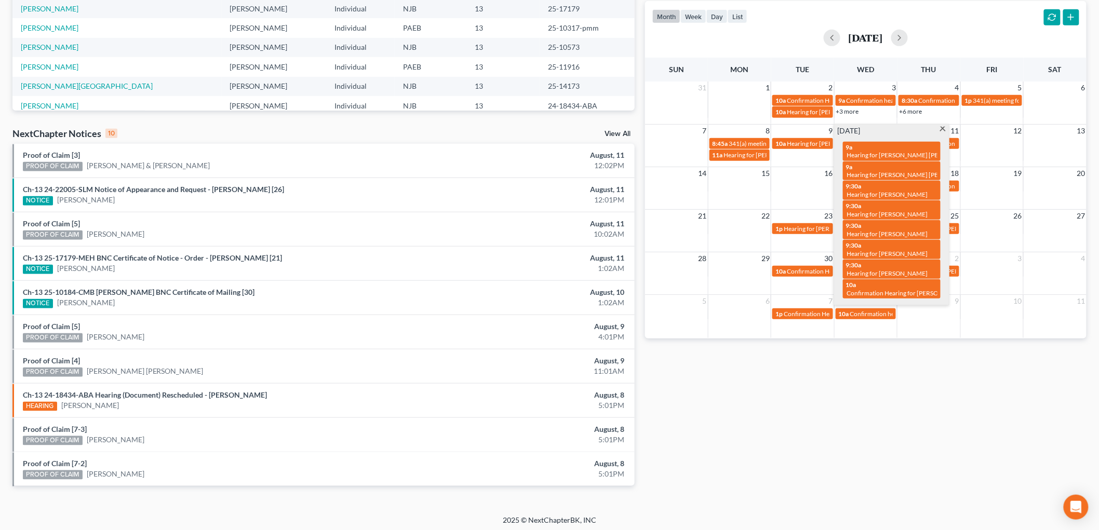
click at [942, 130] on span at bounding box center [943, 130] width 8 height 7
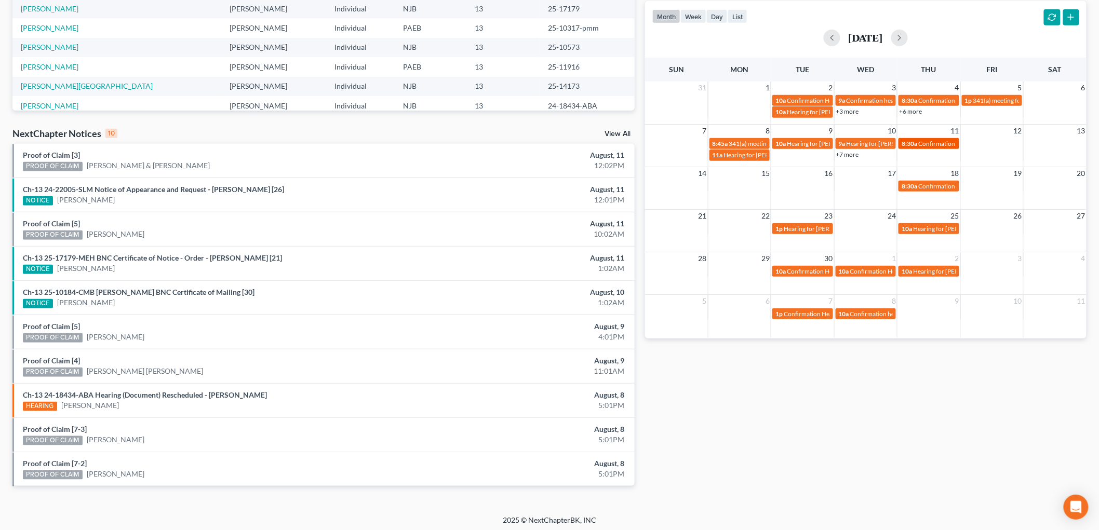
click at [932, 145] on span "Confirmation hearing for [PERSON_NAME]" at bounding box center [977, 144] width 118 height 8
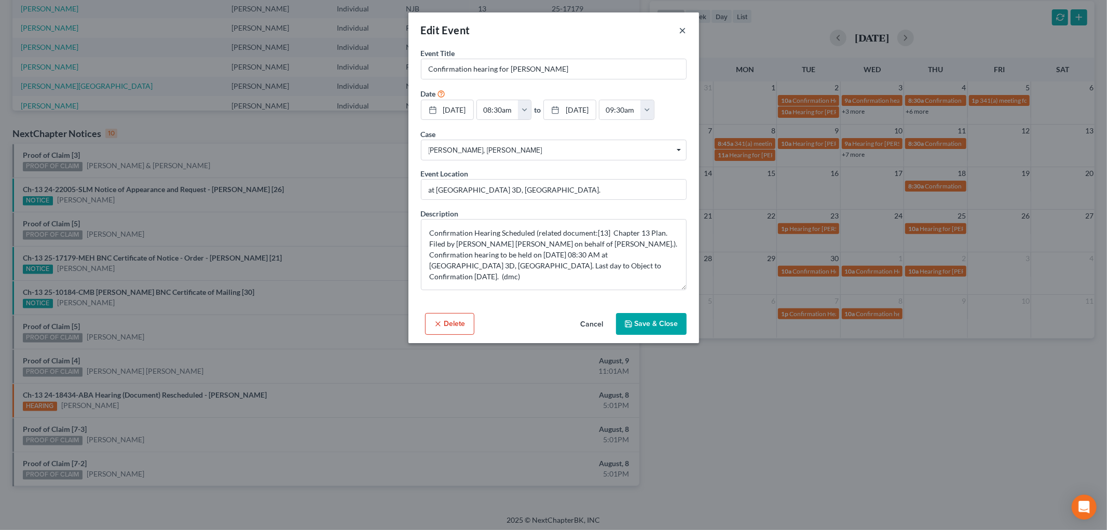
click at [684, 32] on button "×" at bounding box center [683, 30] width 7 height 12
